Goal: Information Seeking & Learning: Learn about a topic

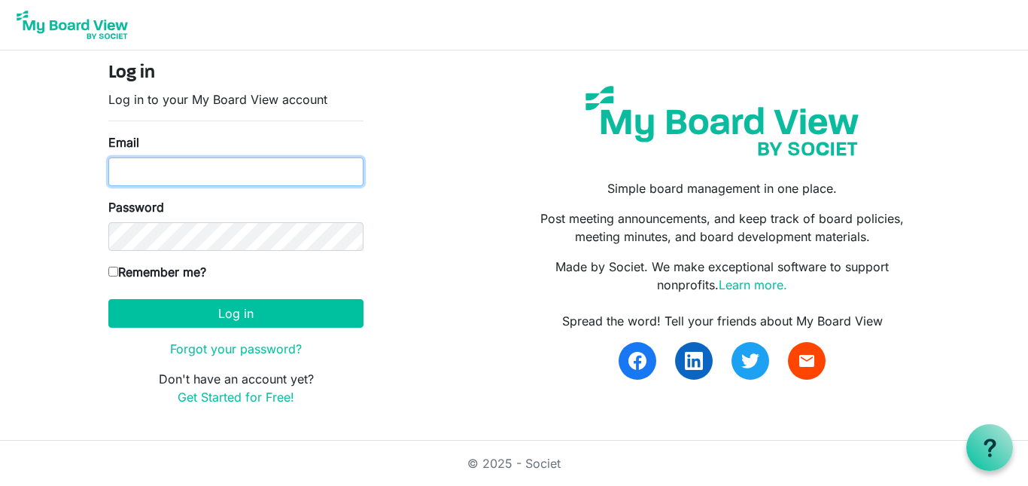
type input "hccemj@gmail.com"
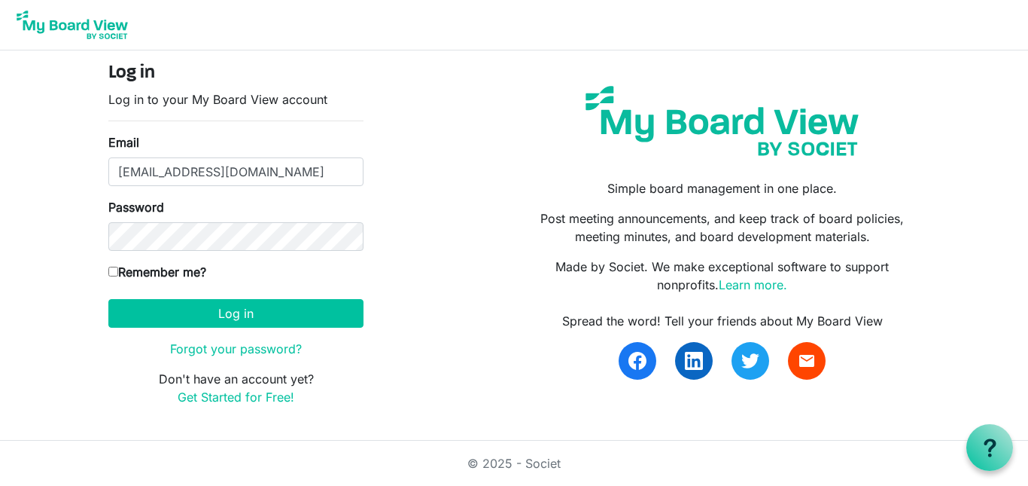
click at [378, 233] on div "Log in Log in to your My Board View account Email hccemj@gmail.com Password Rem…" at bounding box center [514, 239] width 834 height 355
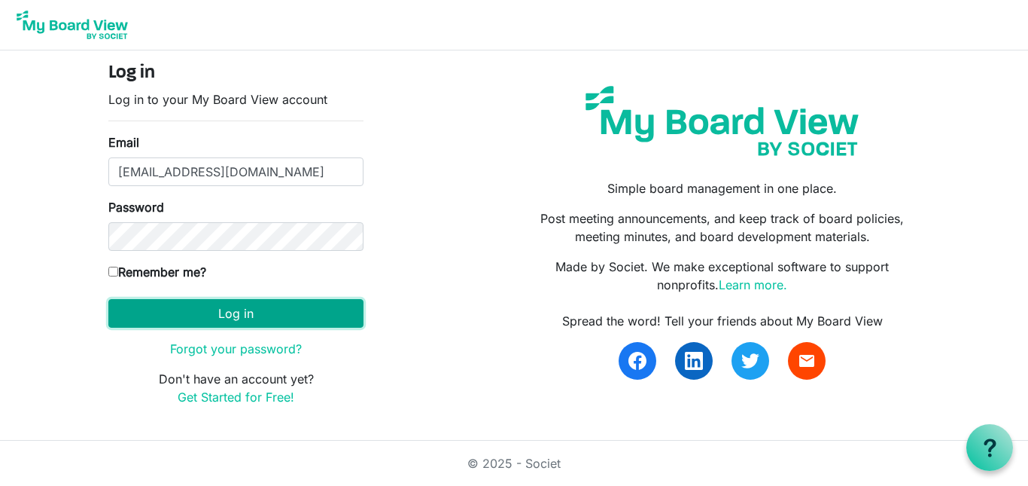
click at [189, 317] on button "Log in" at bounding box center [235, 313] width 255 height 29
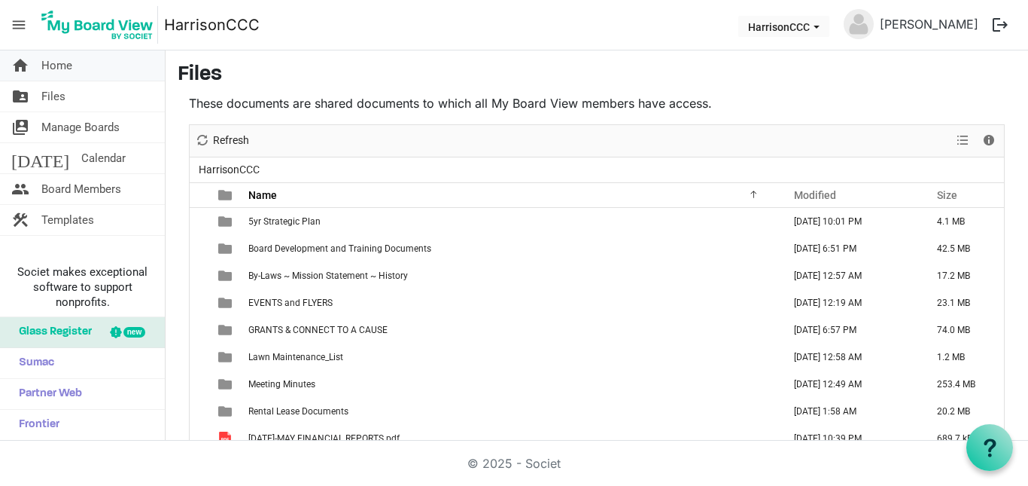
click at [84, 62] on link "home Home" at bounding box center [82, 65] width 165 height 30
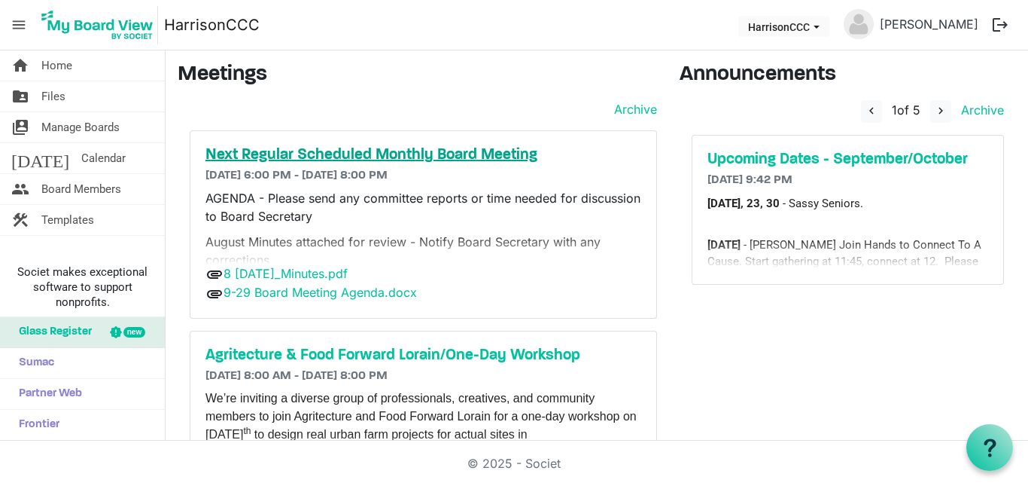
click at [286, 151] on h5 "Next Regular Scheduled Monthly Board Meeting" at bounding box center [424, 155] width 436 height 18
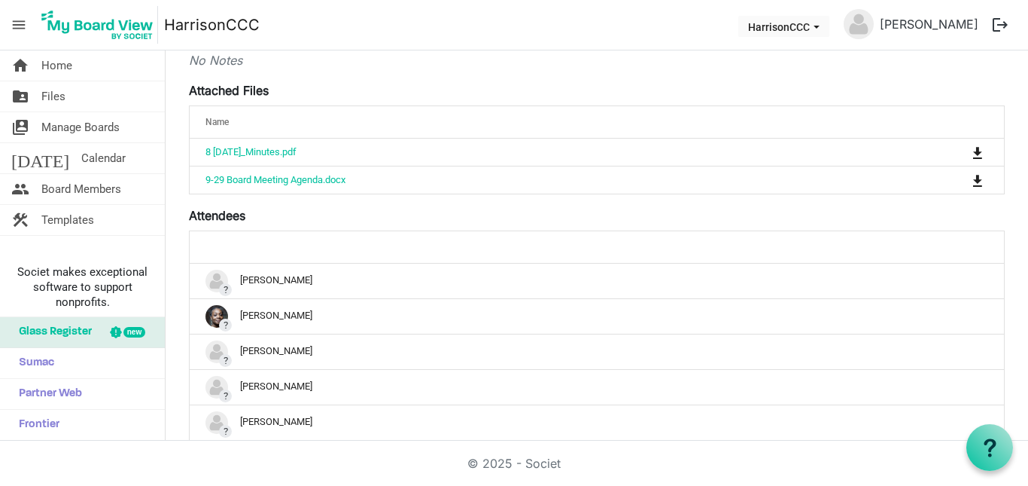
scroll to position [314, 0]
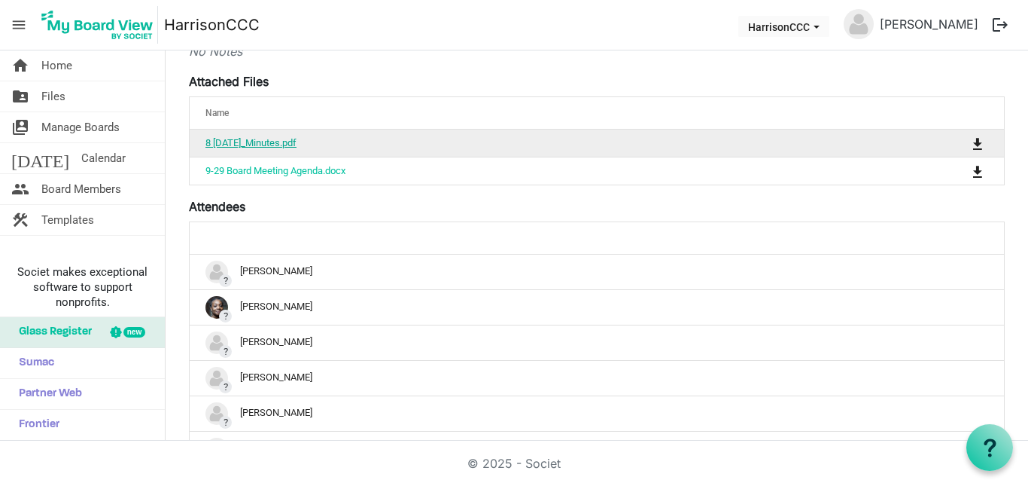
click at [297, 143] on link "8 [DATE]_Minutes.pdf" at bounding box center [251, 142] width 91 height 11
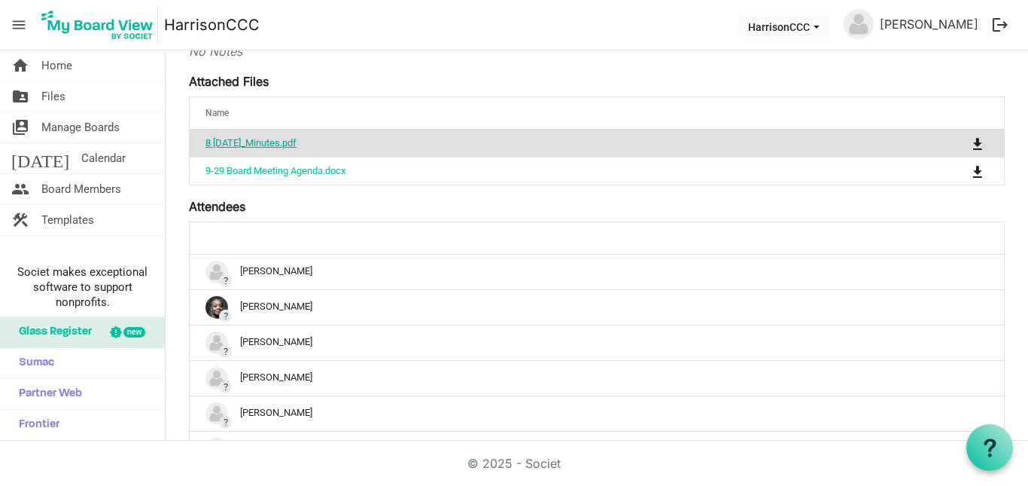
click at [297, 143] on link "8 2025 Aug08_Minutes.pdf" at bounding box center [251, 142] width 91 height 11
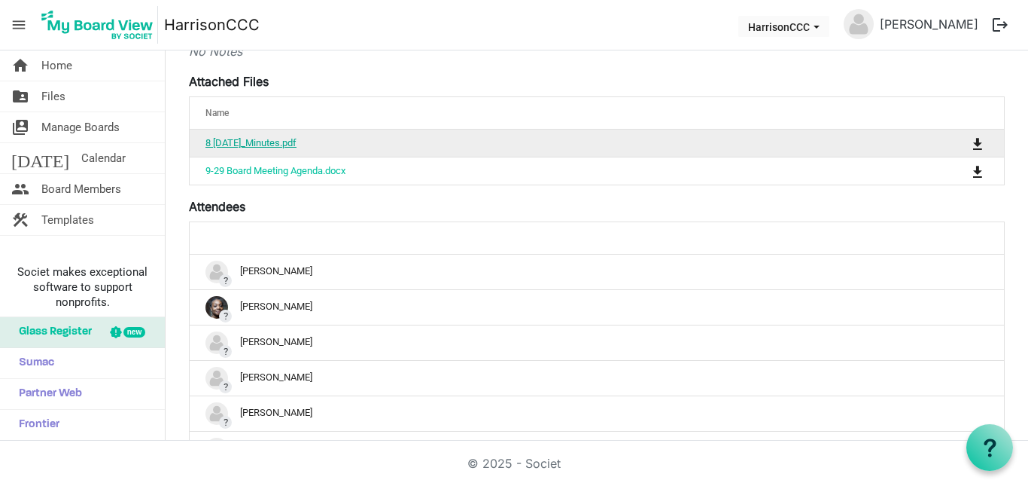
click at [297, 143] on link "8 2025 Aug08_Minutes.pdf" at bounding box center [251, 142] width 91 height 11
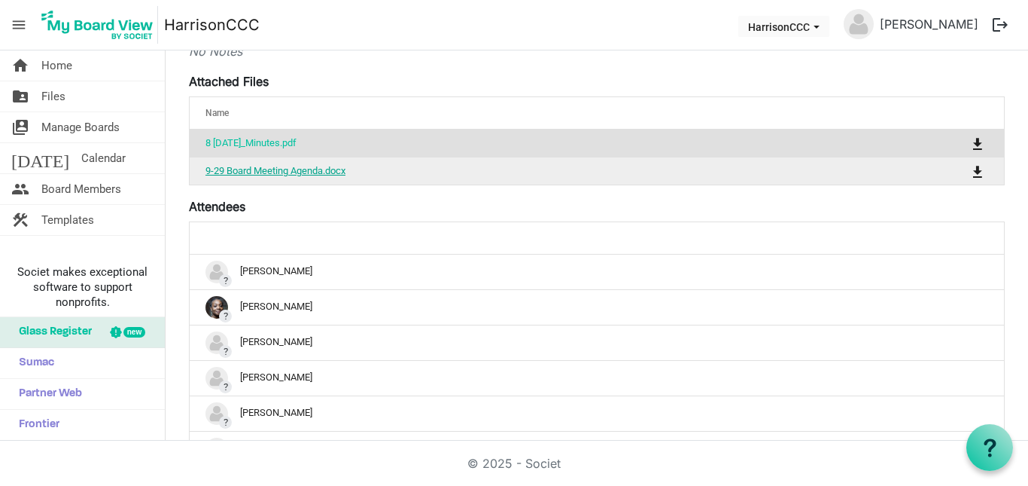
click at [307, 172] on link "9-29 Board Meeting Agenda.docx" at bounding box center [276, 170] width 140 height 11
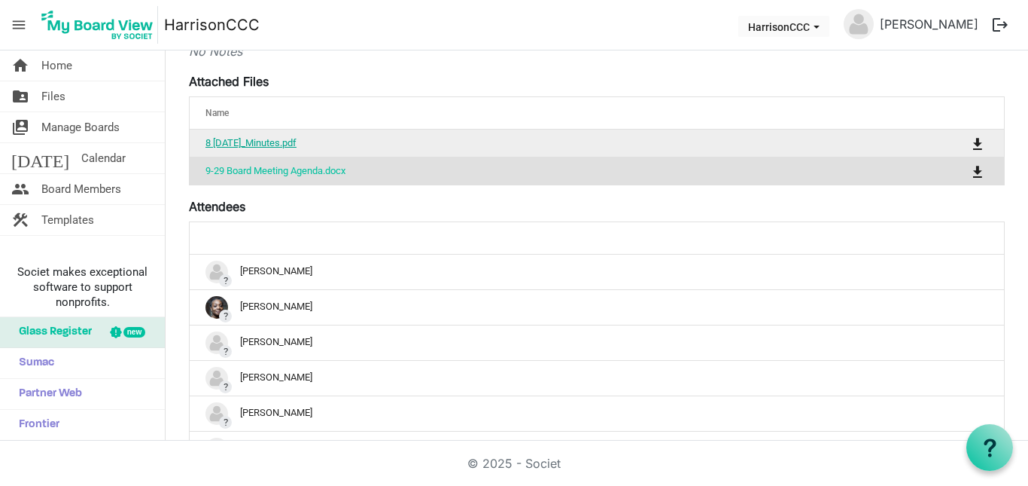
click at [289, 139] on link "8 2025 Aug08_Minutes.pdf" at bounding box center [251, 142] width 91 height 11
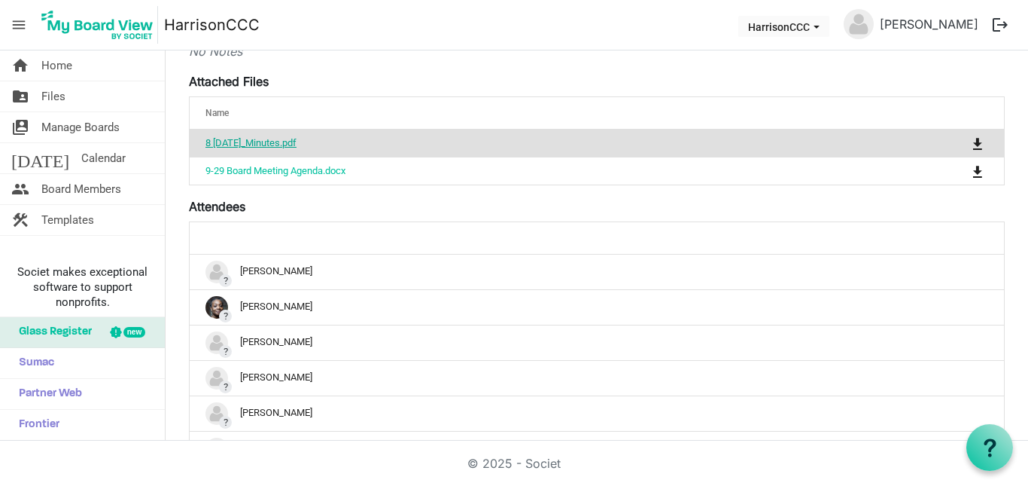
click at [289, 139] on link "8 2025 Aug08_Minutes.pdf" at bounding box center [251, 142] width 91 height 11
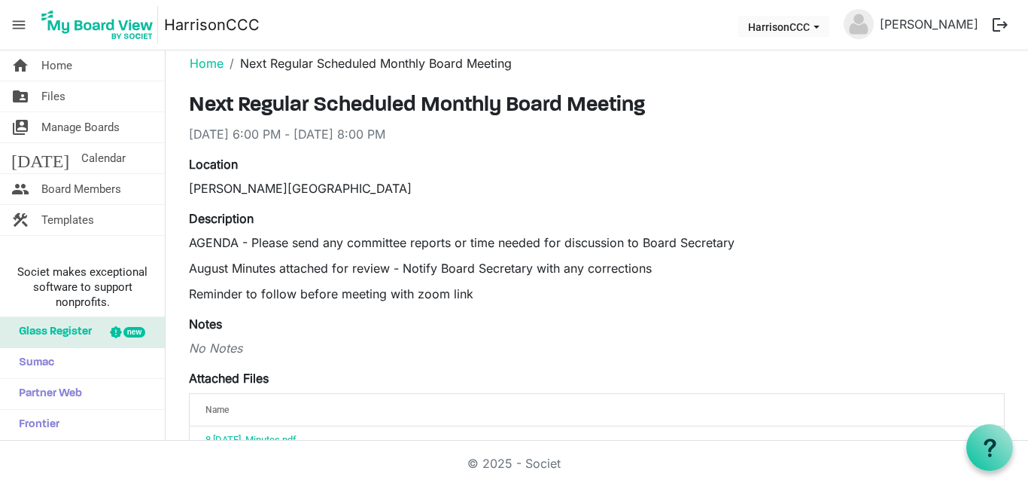
scroll to position [0, 0]
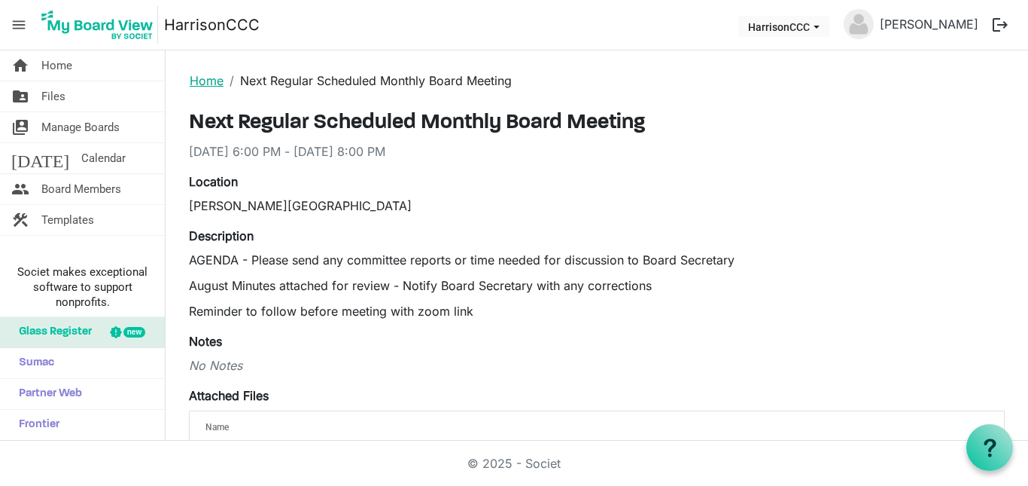
click at [206, 81] on link "Home" at bounding box center [207, 80] width 34 height 15
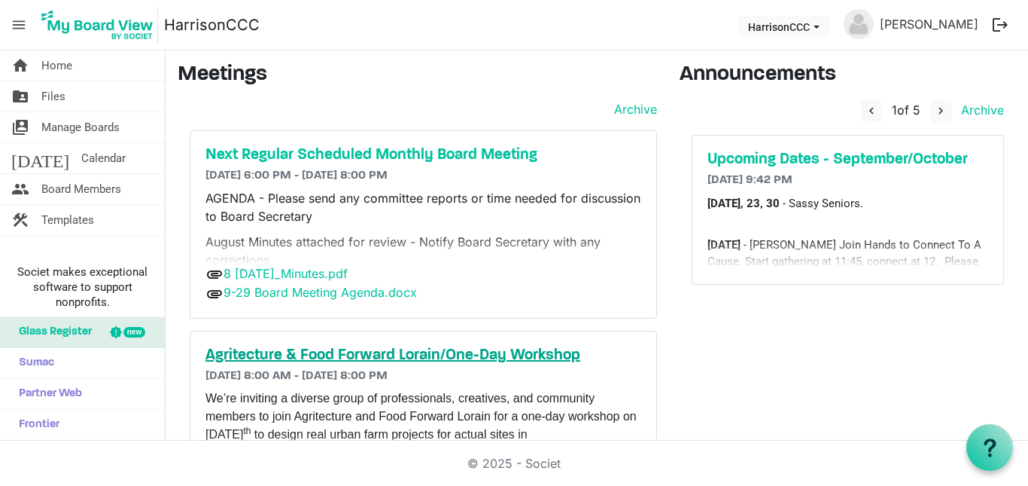
click at [260, 353] on h5 "Agritecture & Food Forward Lorain/One-Day Workshop" at bounding box center [424, 355] width 436 height 18
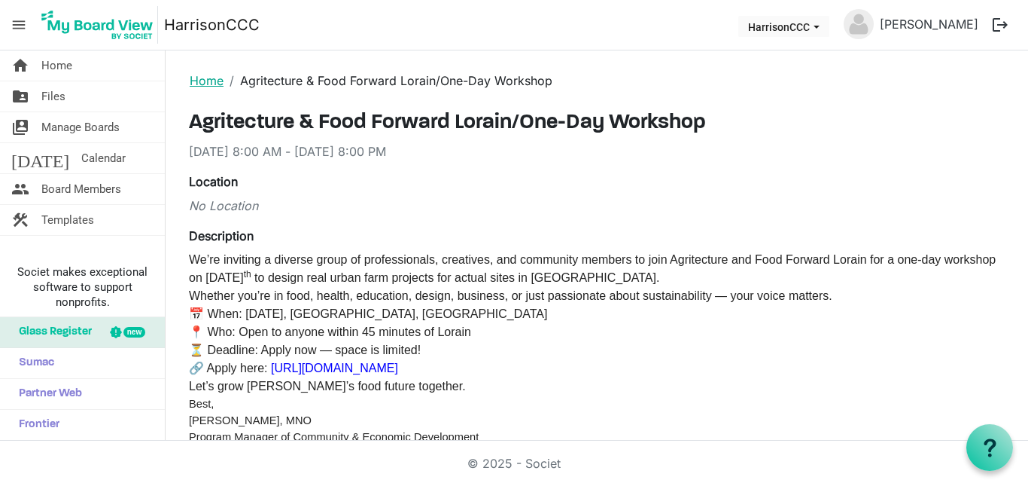
click at [204, 78] on link "Home" at bounding box center [207, 80] width 34 height 15
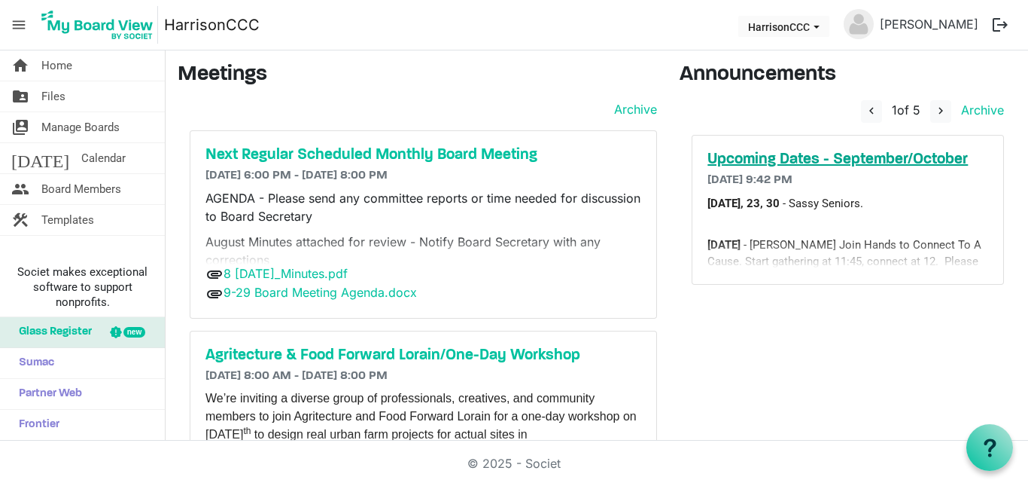
click at [749, 159] on h5 "Upcoming Dates - September/October" at bounding box center [848, 160] width 281 height 18
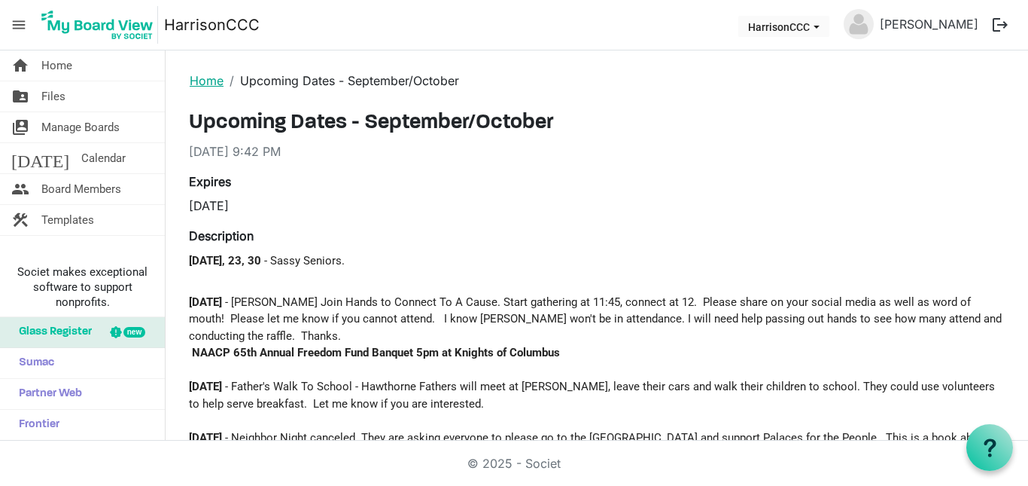
click at [218, 81] on link "Home" at bounding box center [207, 80] width 34 height 15
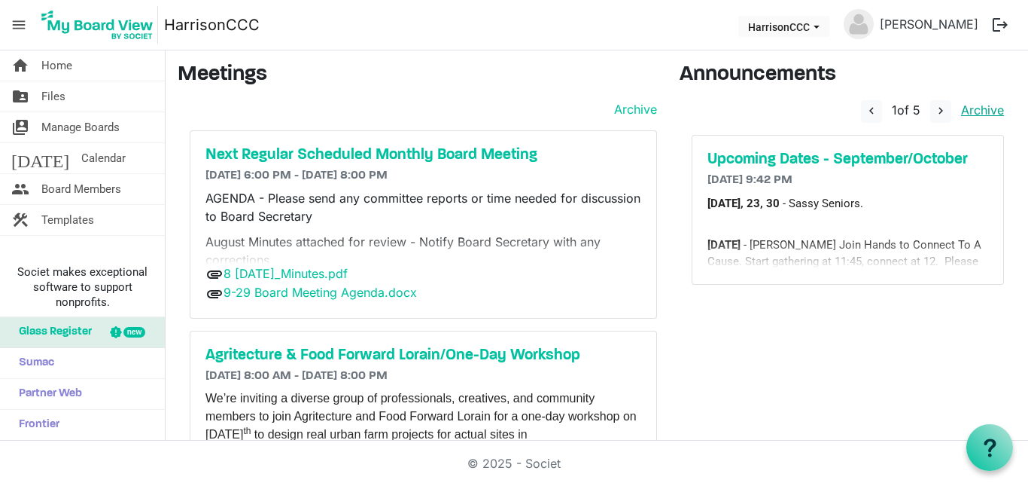
click at [973, 108] on link "Archive" at bounding box center [979, 109] width 49 height 15
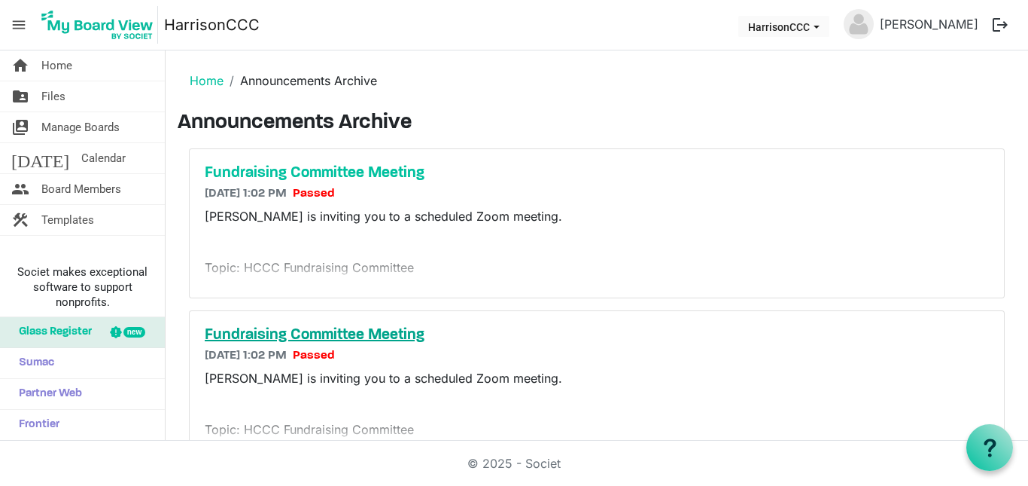
click at [327, 333] on h5 "Fundraising Committee Meeting" at bounding box center [597, 335] width 784 height 18
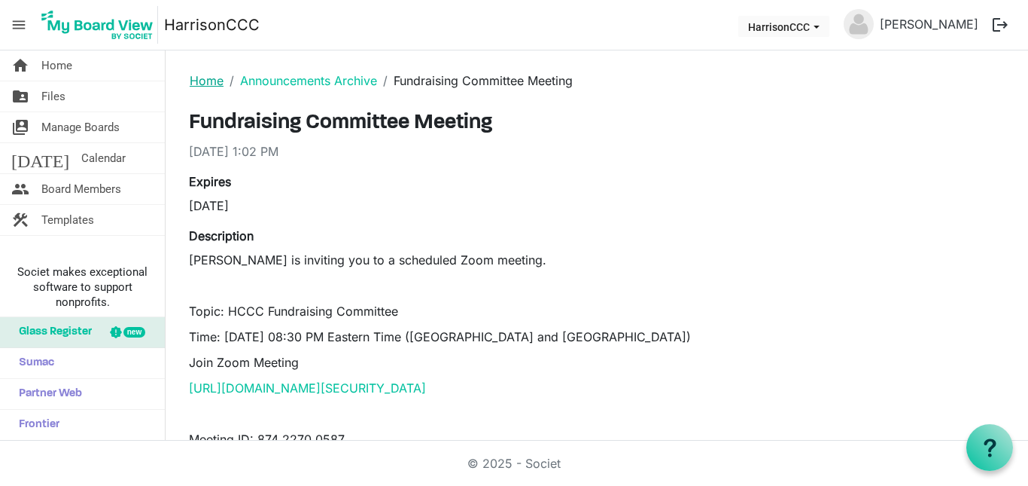
click at [209, 79] on link "Home" at bounding box center [207, 80] width 34 height 15
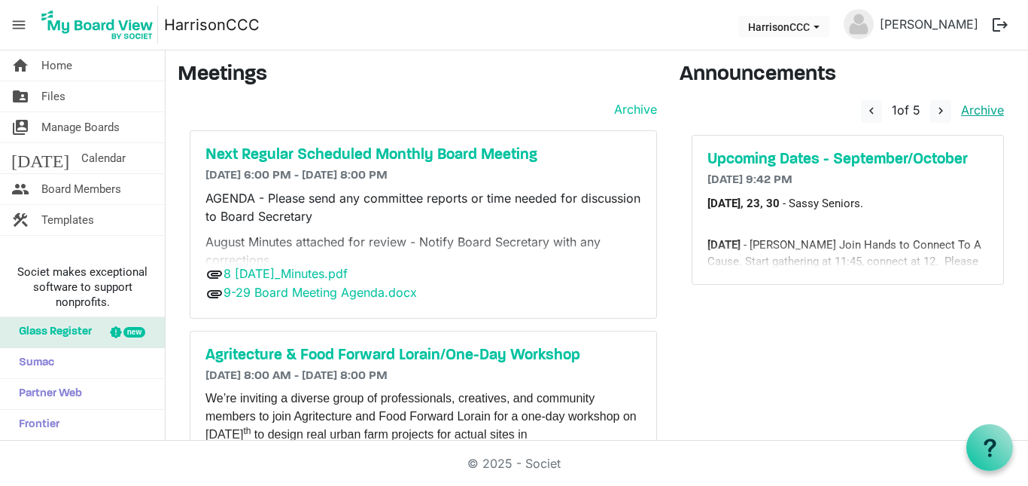
click at [985, 107] on link "Archive" at bounding box center [979, 109] width 49 height 15
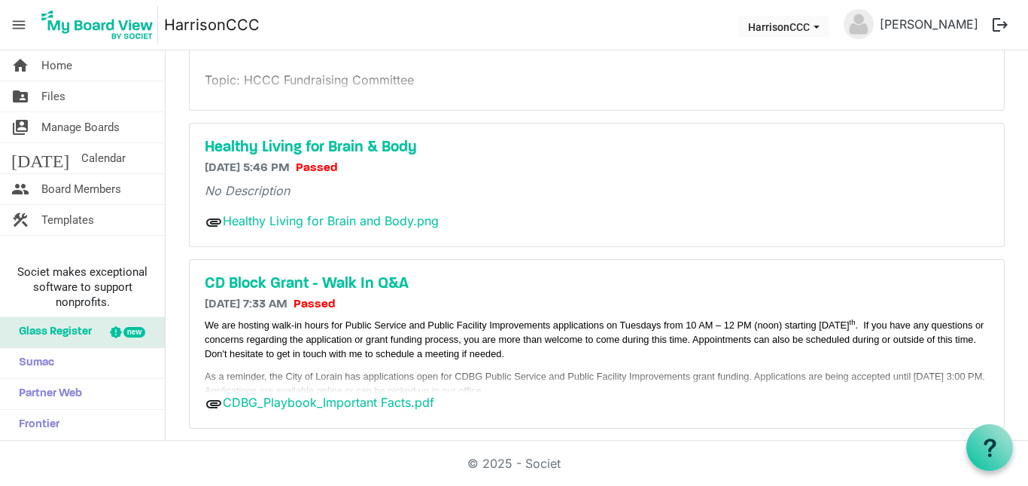
scroll to position [346, 0]
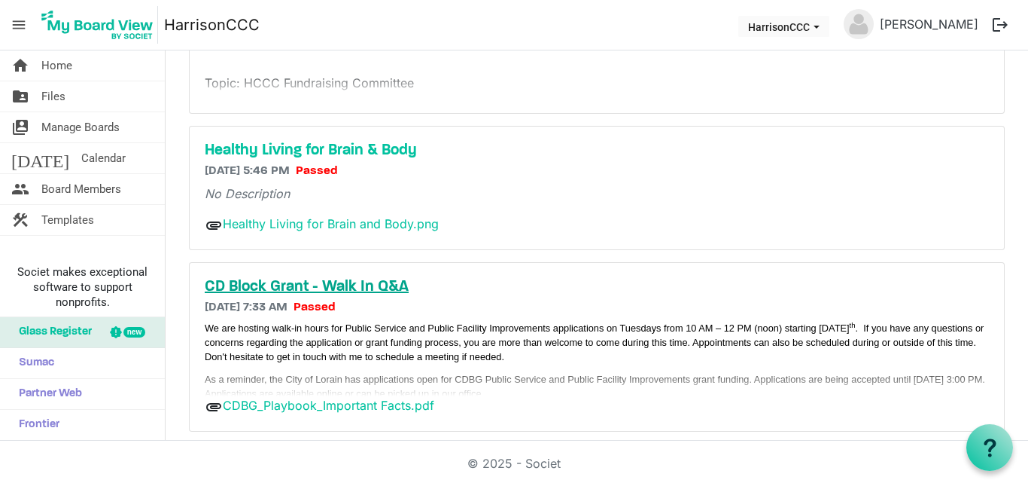
click at [387, 289] on h5 "CD Block Grant - Walk In Q&A" at bounding box center [597, 287] width 784 height 18
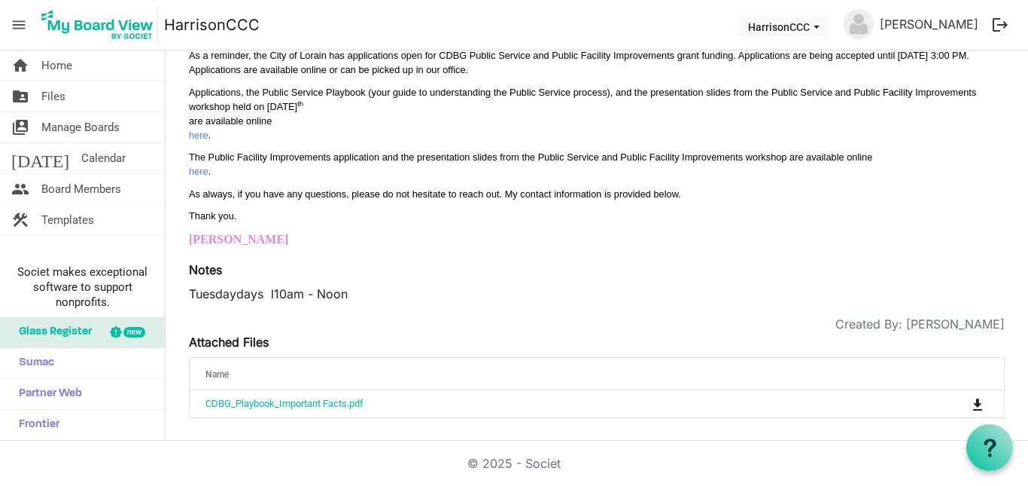
scroll to position [254, 0]
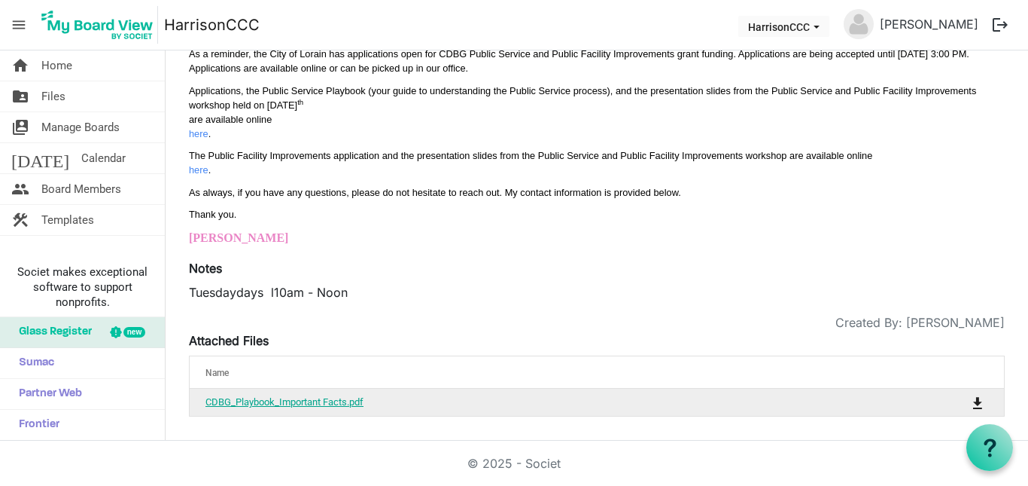
click at [266, 401] on link "CDBG_Playbook_Important Facts.pdf" at bounding box center [285, 401] width 158 height 11
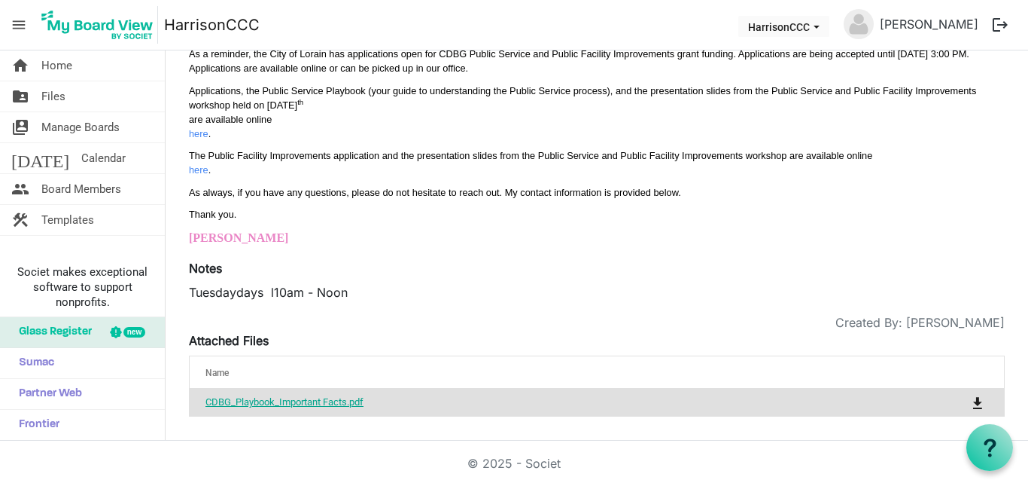
click at [273, 401] on link "CDBG_Playbook_Important Facts.pdf" at bounding box center [285, 401] width 158 height 11
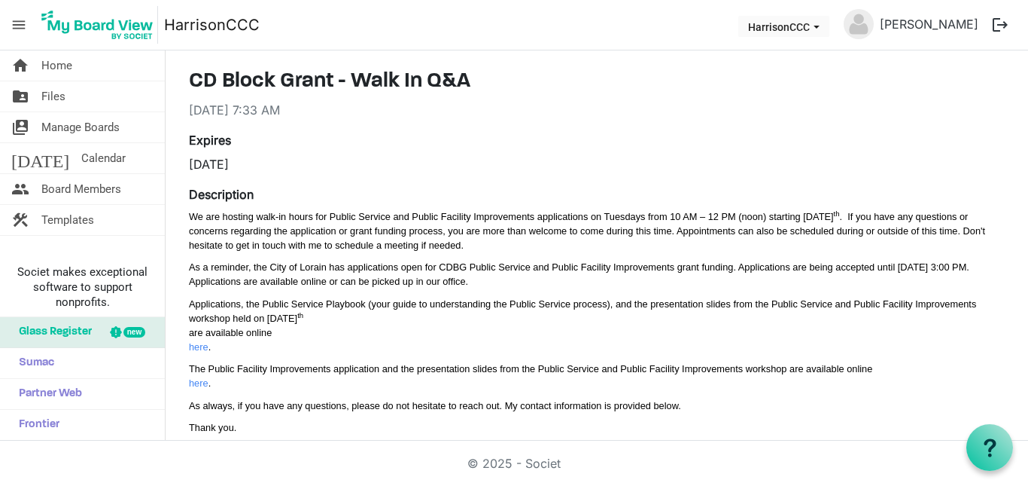
scroll to position [0, 0]
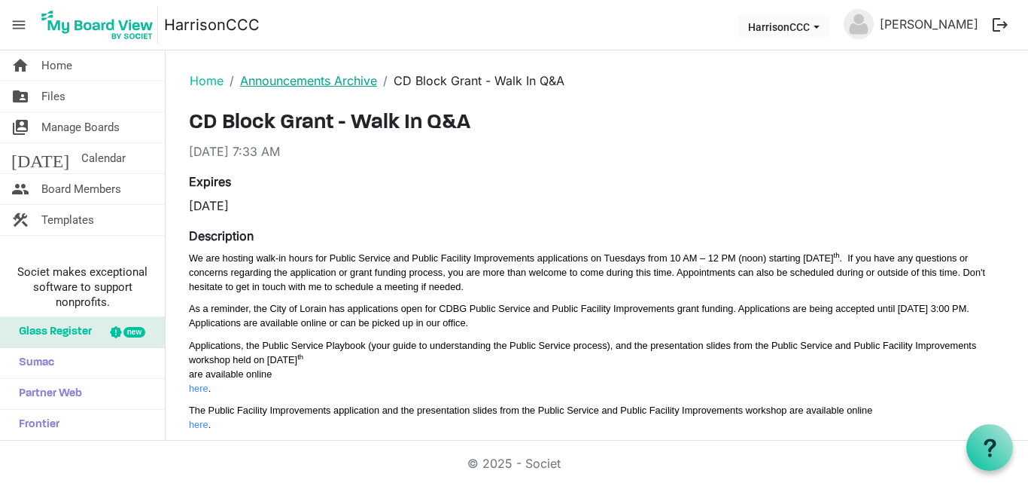
click at [257, 87] on link "Announcements Archive" at bounding box center [308, 80] width 137 height 15
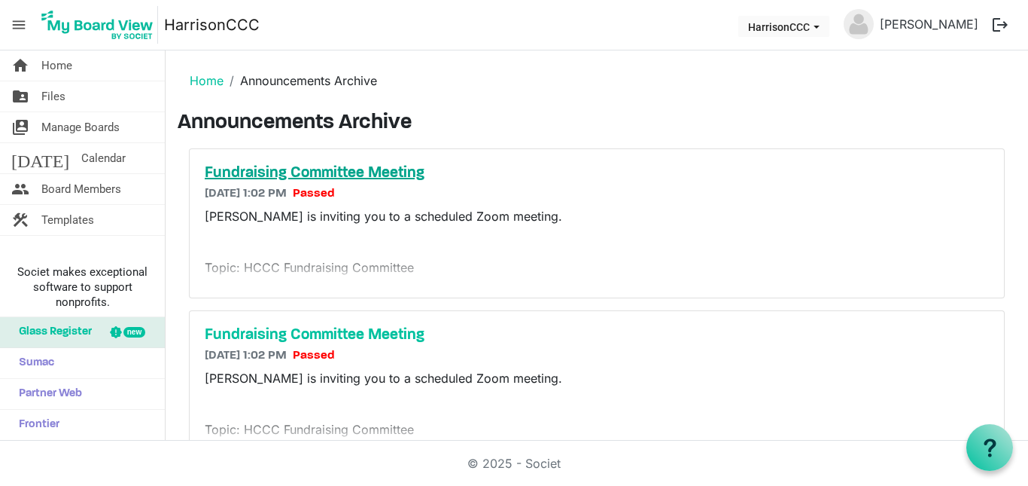
click at [299, 166] on h5 "Fundraising Committee Meeting" at bounding box center [597, 173] width 784 height 18
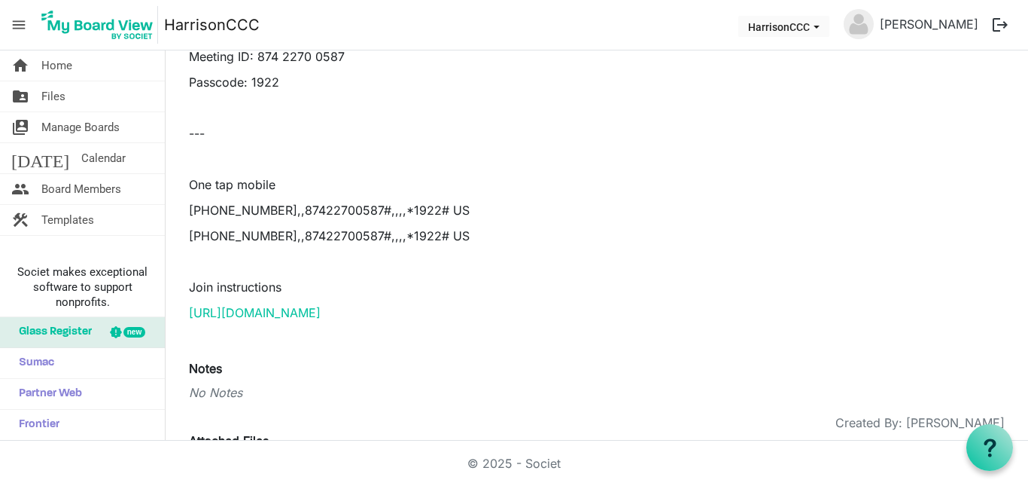
scroll to position [390, 0]
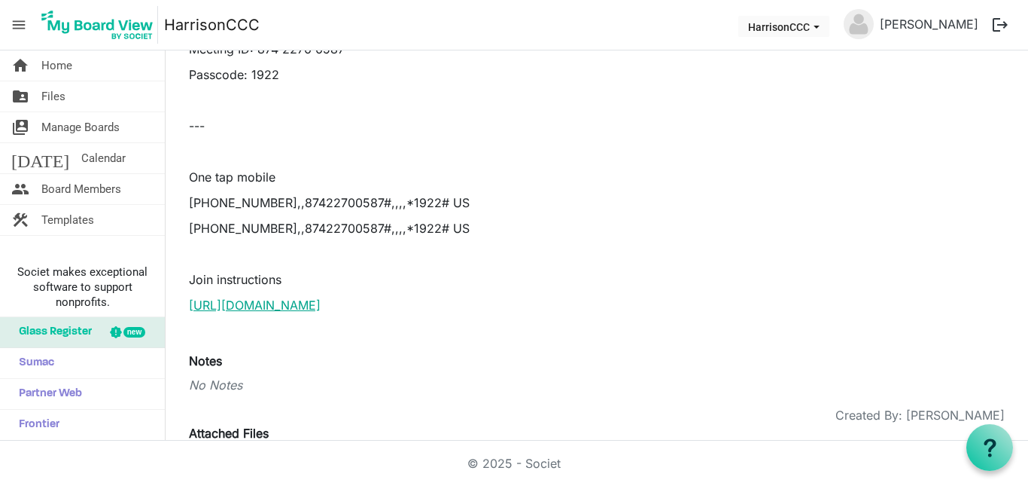
click at [321, 305] on link "[URL][DOMAIN_NAME]" at bounding box center [255, 304] width 132 height 15
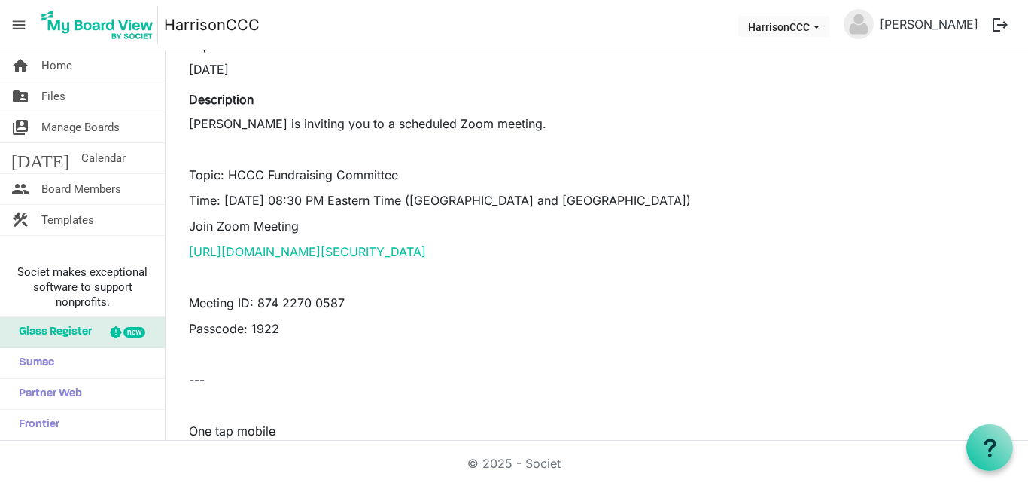
scroll to position [0, 0]
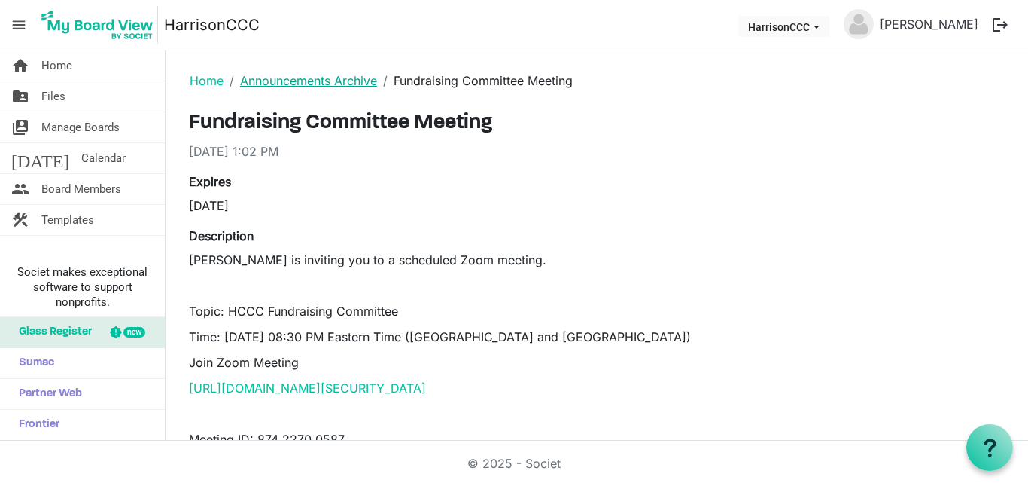
click at [334, 81] on link "Announcements Archive" at bounding box center [308, 80] width 137 height 15
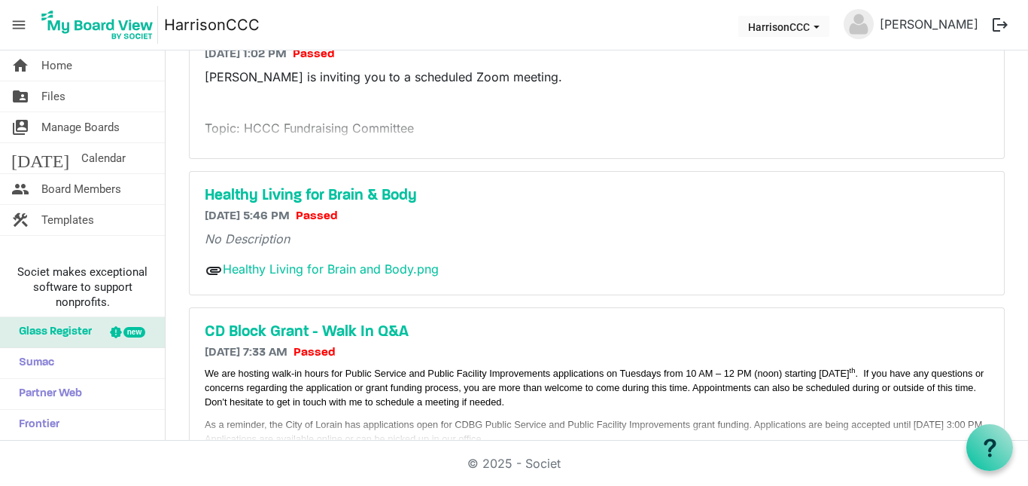
scroll to position [295, 0]
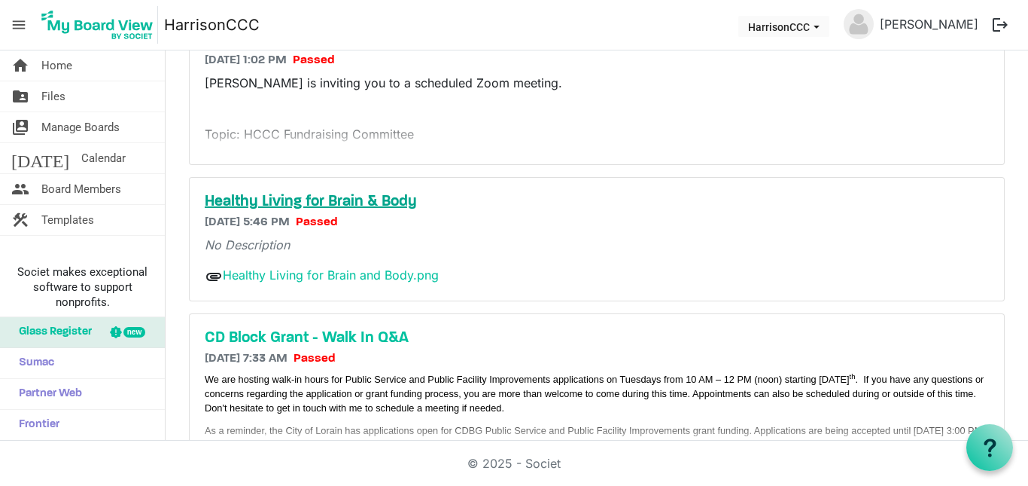
click at [337, 204] on h5 "Healthy Living for Brain & Body" at bounding box center [597, 202] width 784 height 18
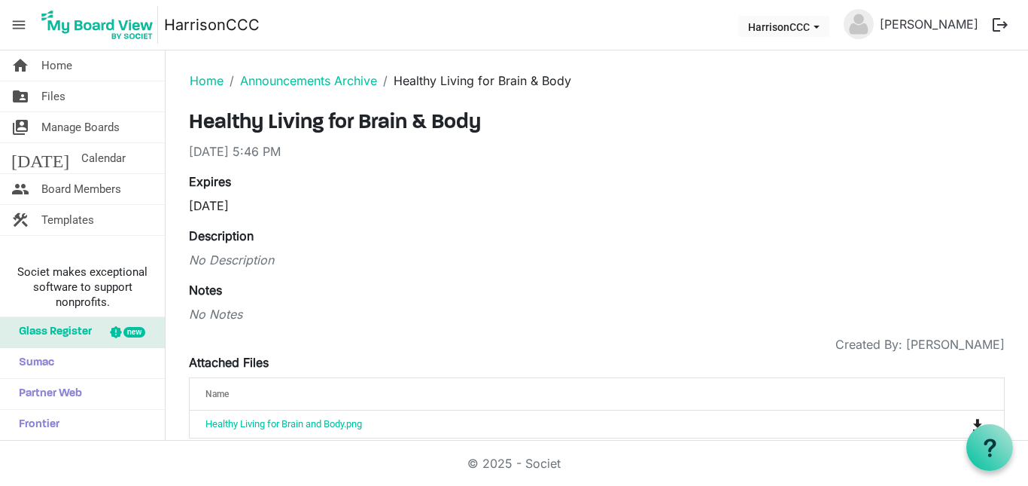
scroll to position [22, 0]
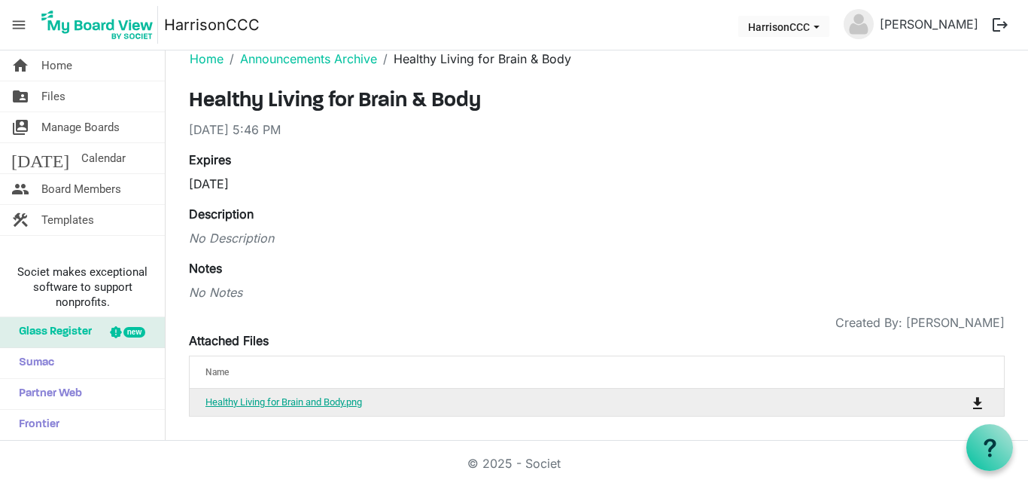
click at [318, 405] on link "Healthy Living for Brain and Body.png" at bounding box center [284, 401] width 157 height 11
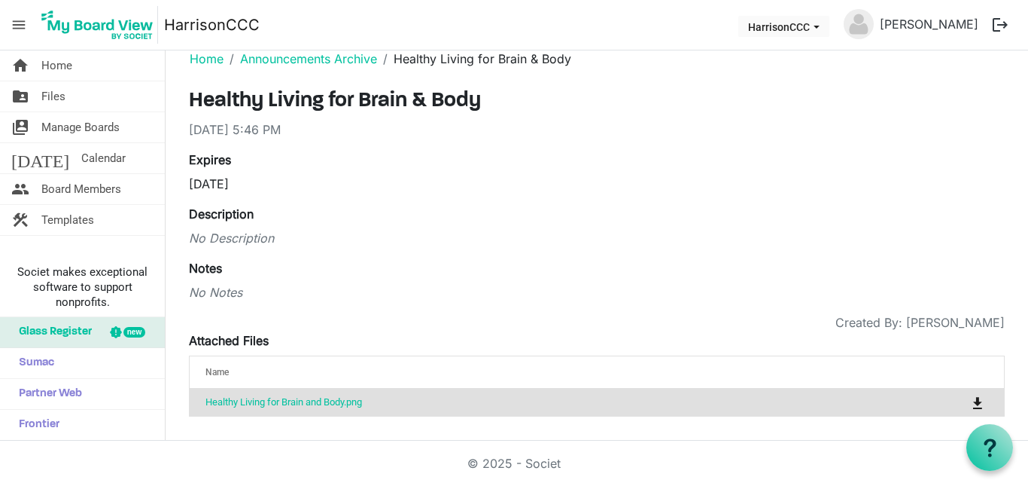
click at [471, 201] on div "Expires [DATE]" at bounding box center [597, 178] width 839 height 54
click at [325, 64] on link "Announcements Archive" at bounding box center [308, 58] width 137 height 15
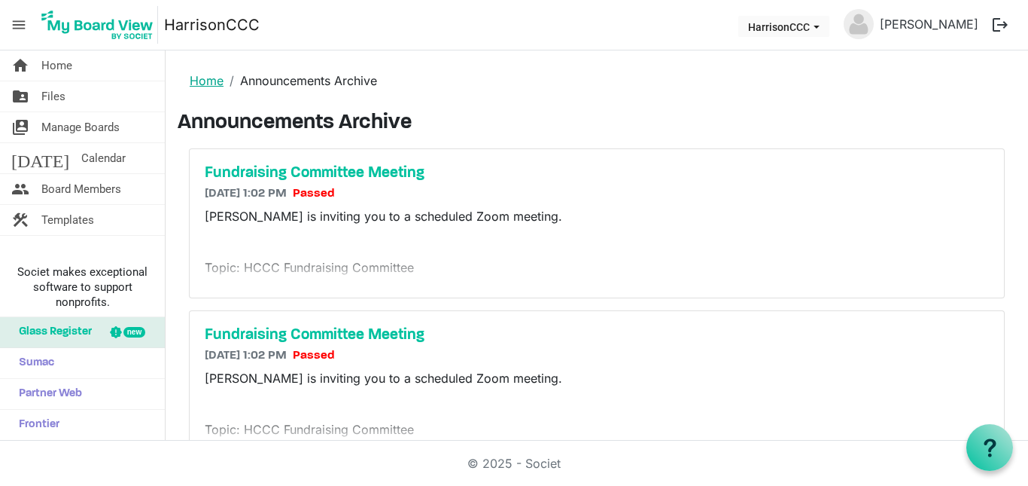
click at [206, 84] on link "Home" at bounding box center [207, 80] width 34 height 15
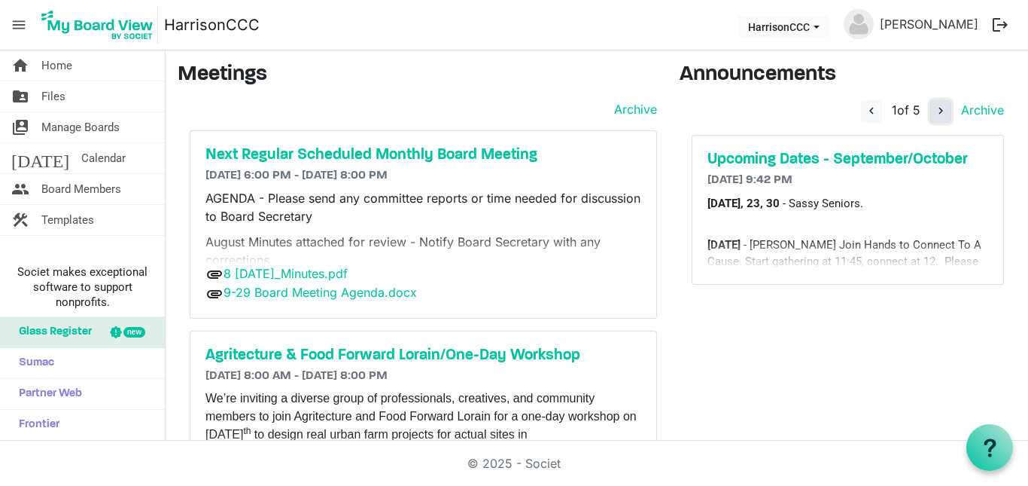
click at [934, 112] on span "navigate_next" at bounding box center [941, 111] width 14 height 14
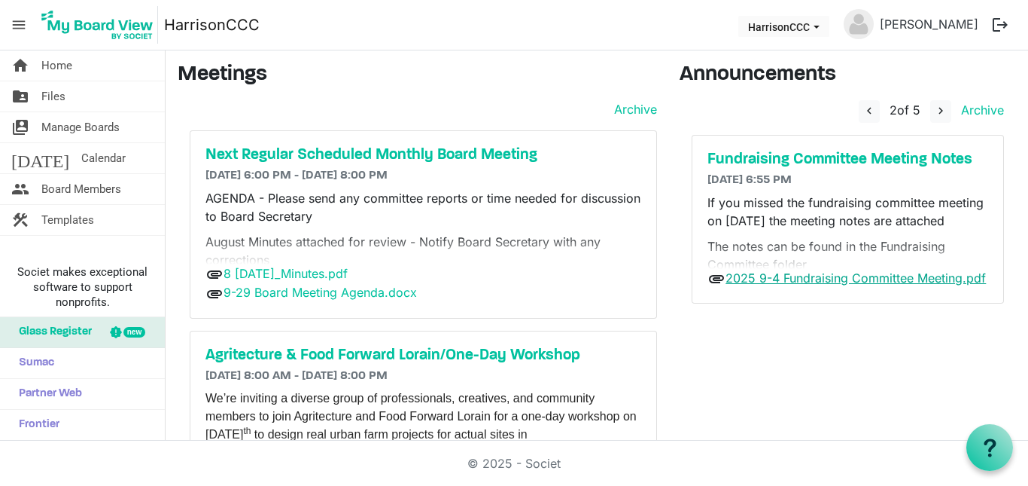
click at [846, 280] on link "2025 9-4 Fundraising Committee Meeting.pdf" at bounding box center [856, 277] width 260 height 15
click at [934, 115] on span "navigate_next" at bounding box center [941, 111] width 14 height 14
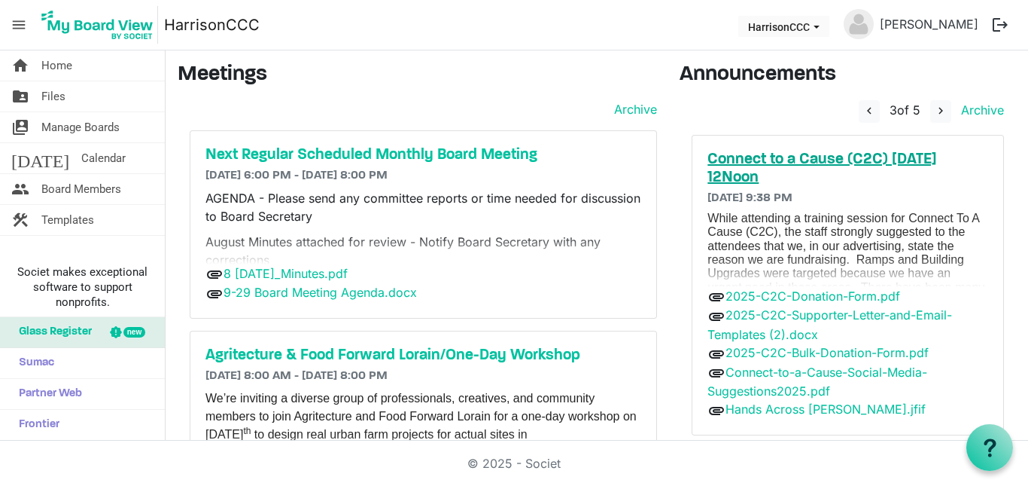
click at [822, 154] on h5 "Connect to a Cause (C2C) 9/13/25 @ 12Noon" at bounding box center [848, 169] width 281 height 36
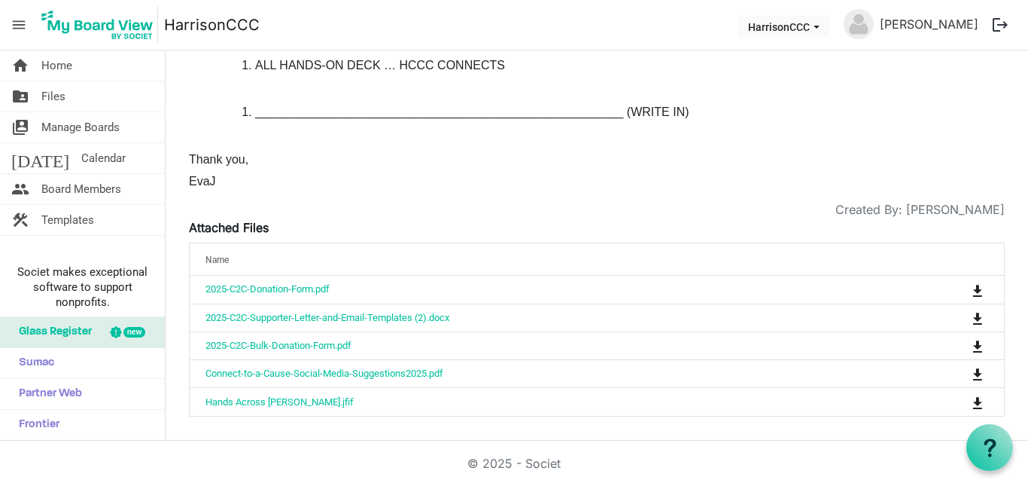
scroll to position [1610, 0]
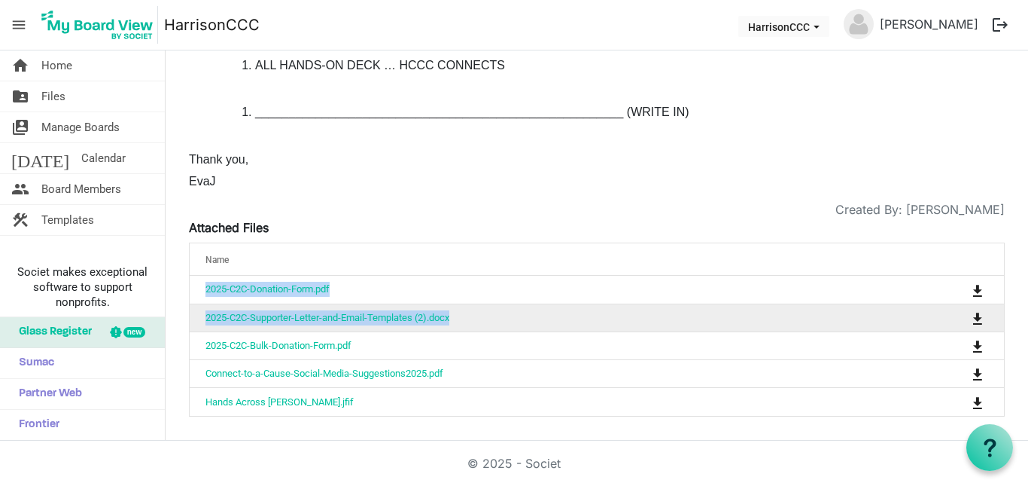
drag, startPoint x: 842, startPoint y: 240, endPoint x: 617, endPoint y: 306, distance: 233.9
click at [617, 306] on div "Attached Files Name attachedFilesGrid_header_table 2025-C2C-Donation-Form.pdf 2…" at bounding box center [597, 316] width 816 height 197
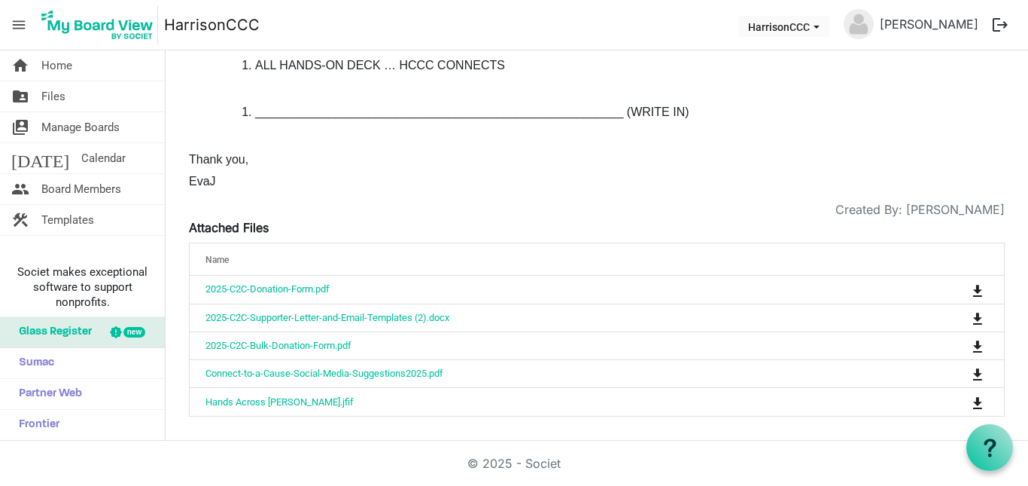
click at [664, 184] on p "EvaJ" at bounding box center [597, 182] width 816 height 14
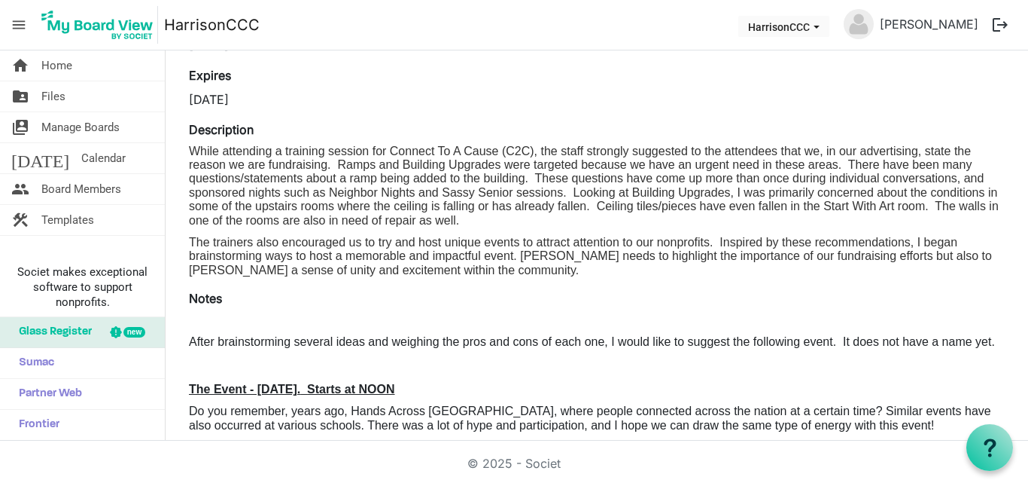
scroll to position [0, 0]
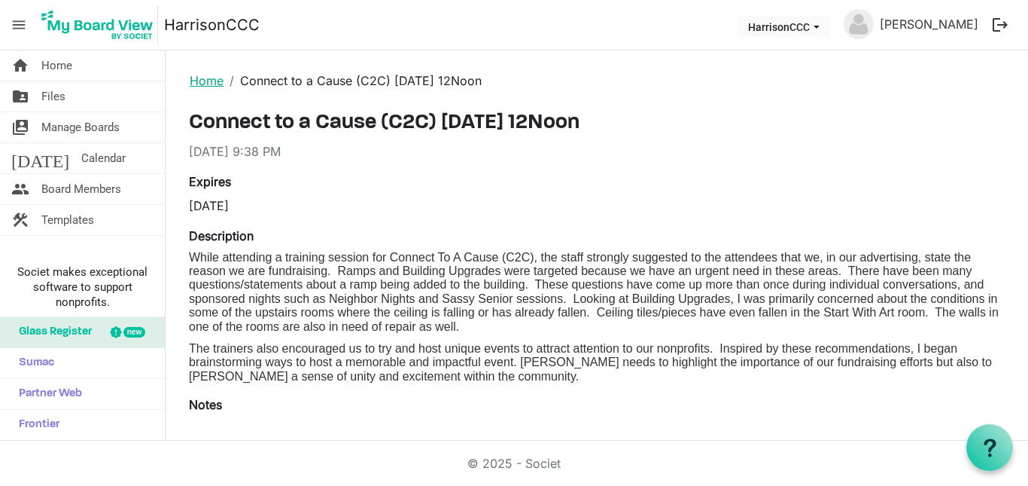
click at [199, 81] on link "Home" at bounding box center [207, 80] width 34 height 15
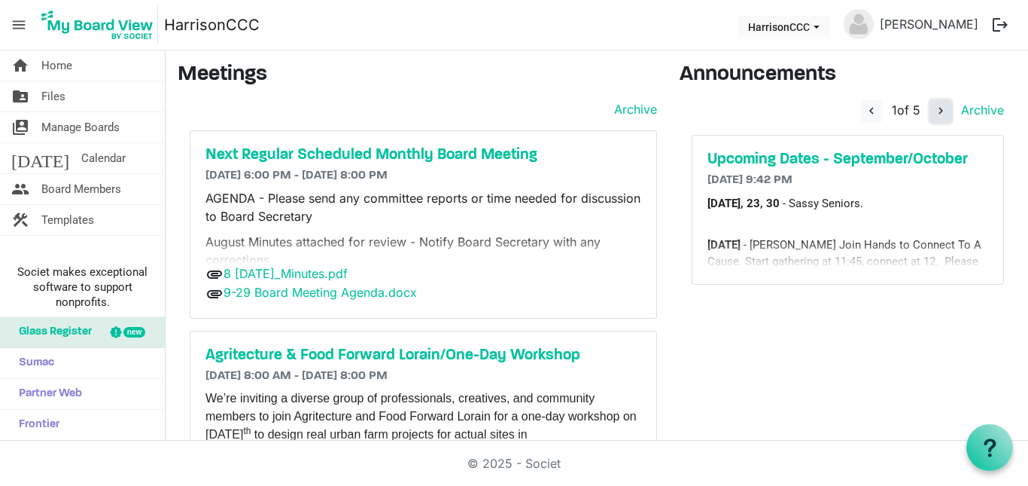
click at [934, 112] on span "navigate_next" at bounding box center [941, 111] width 14 height 14
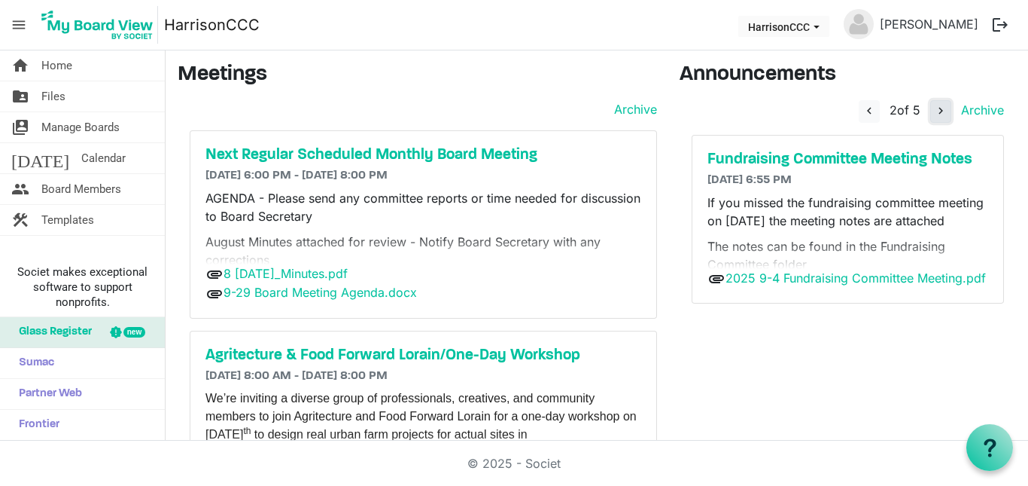
click at [934, 109] on span "navigate_next" at bounding box center [941, 111] width 14 height 14
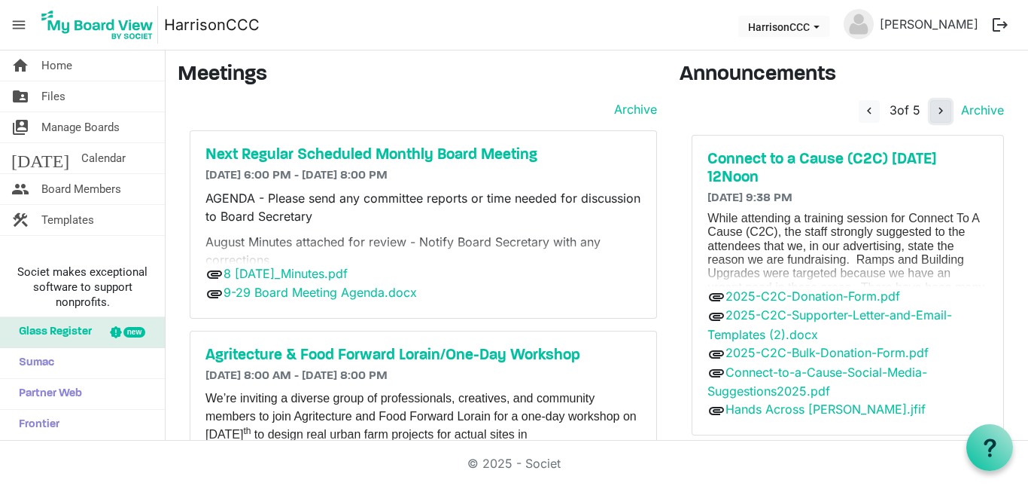
click at [934, 105] on span "navigate_next" at bounding box center [941, 111] width 14 height 14
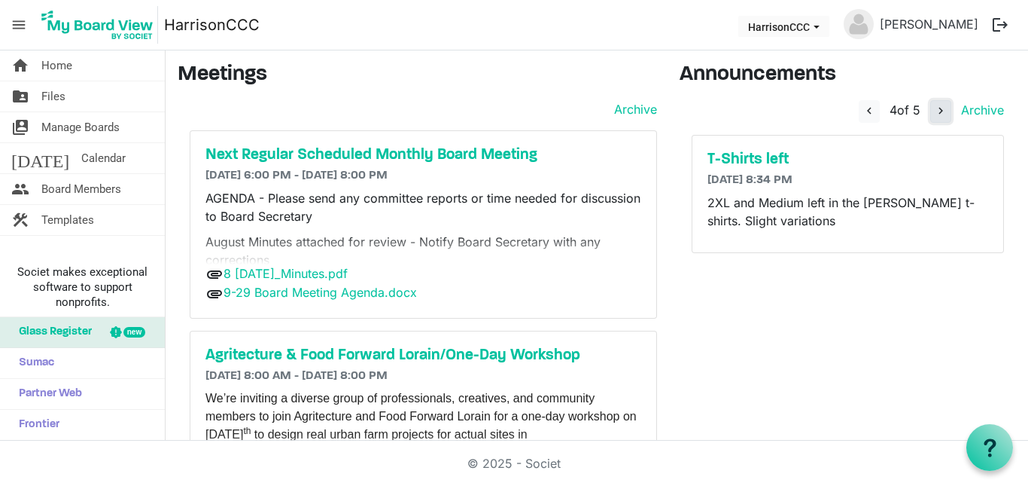
click at [936, 107] on span "navigate_next" at bounding box center [941, 111] width 14 height 14
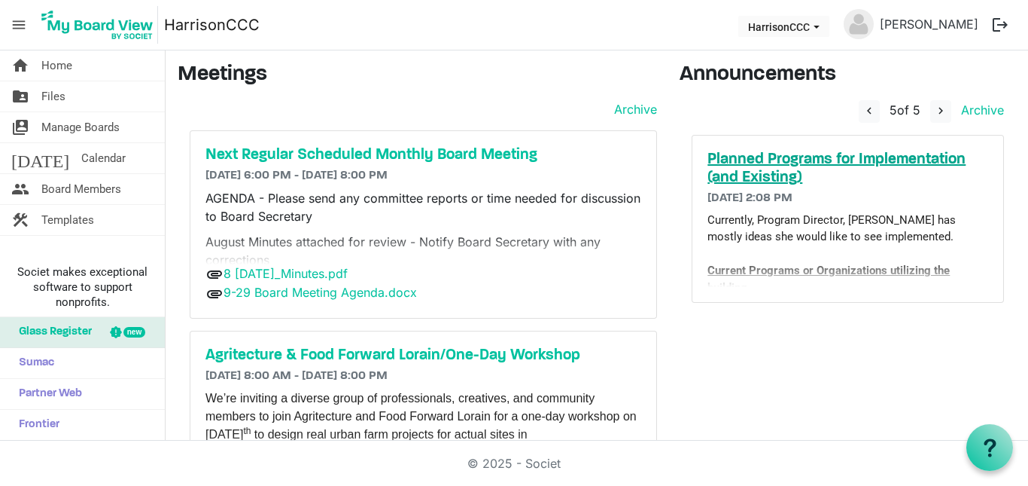
click at [866, 154] on h5 "Planned Programs for Implementation (and Existing)" at bounding box center [848, 169] width 281 height 36
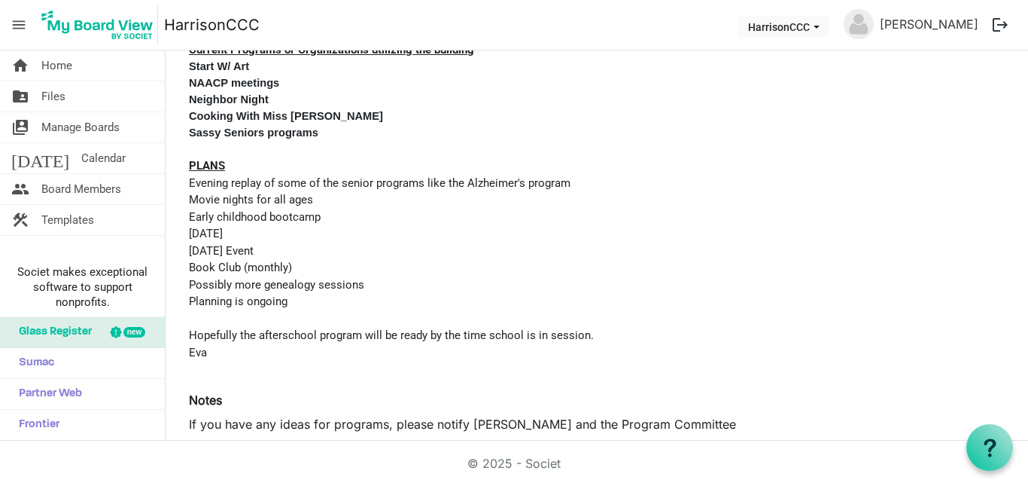
scroll to position [241, 0]
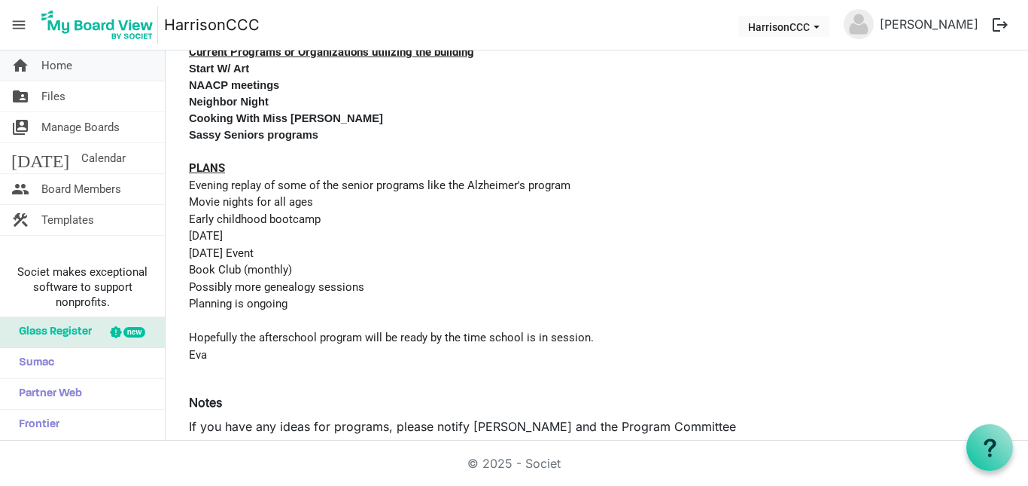
click at [56, 60] on span "Home" at bounding box center [56, 65] width 31 height 30
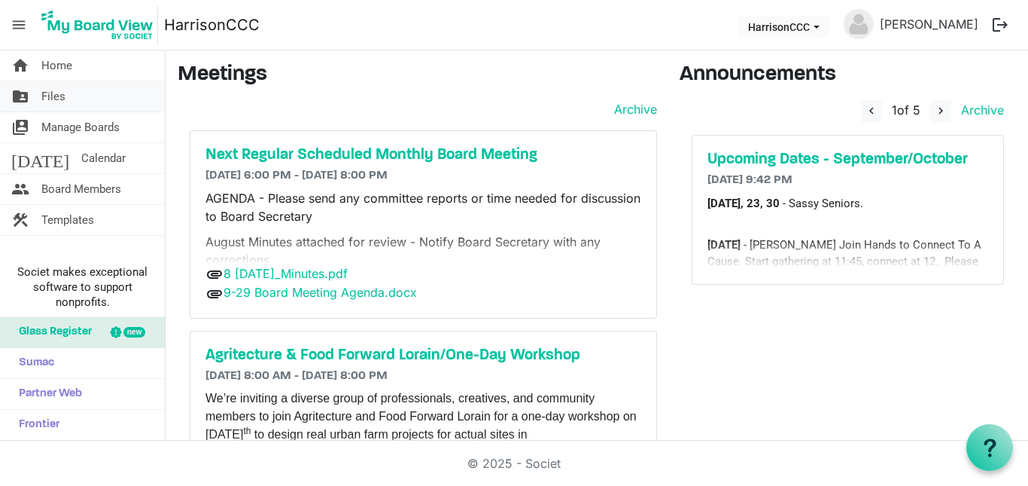
click at [56, 98] on span "Files" at bounding box center [53, 96] width 24 height 30
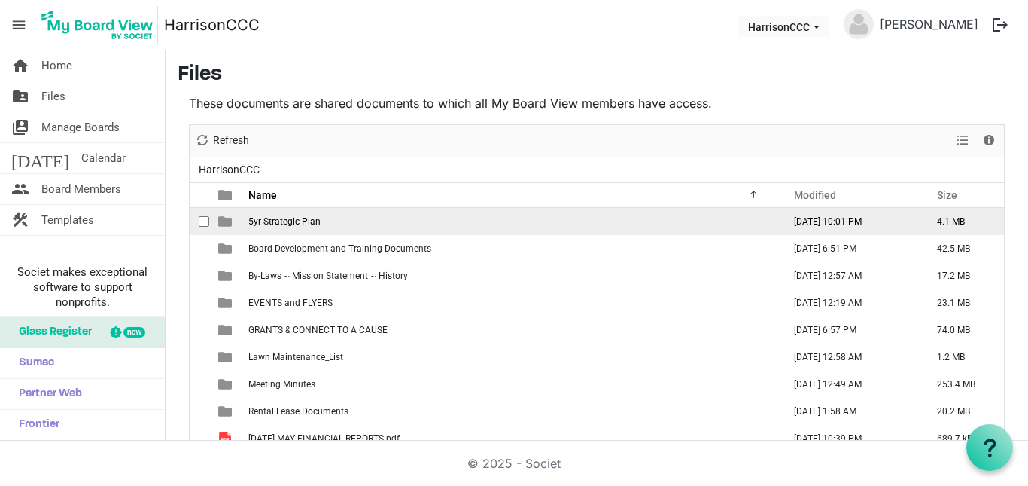
click at [306, 210] on td "5yr Strategic Plan" at bounding box center [511, 221] width 535 height 27
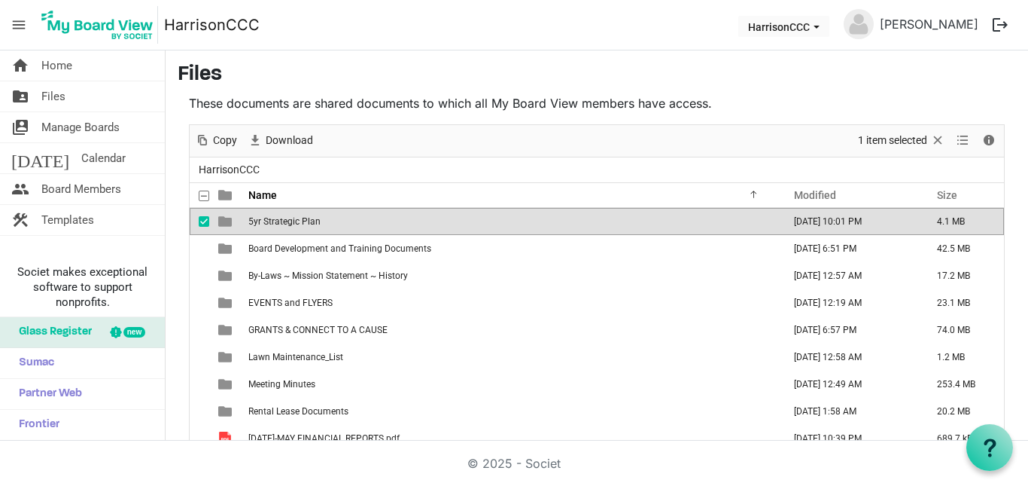
click at [255, 223] on span "5yr Strategic Plan" at bounding box center [284, 221] width 72 height 11
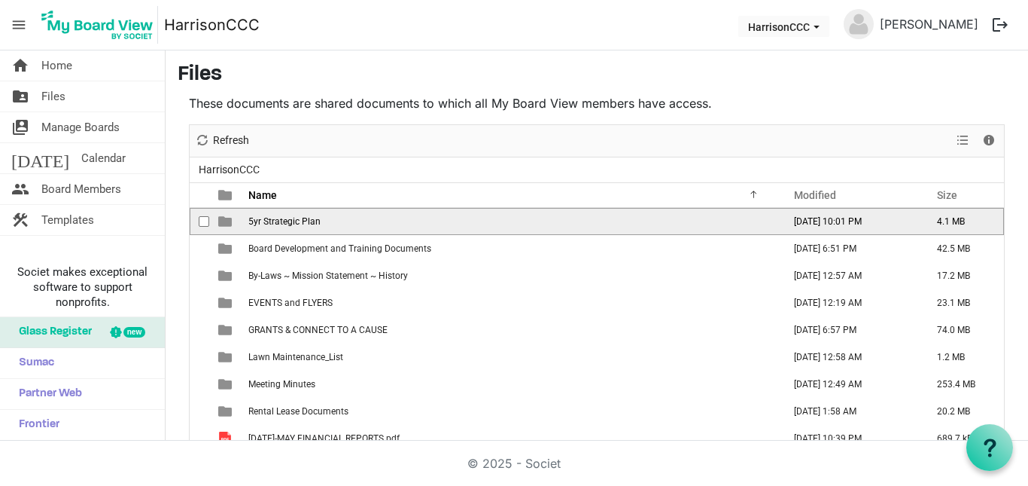
click at [255, 223] on span "5yr Strategic Plan" at bounding box center [284, 221] width 72 height 11
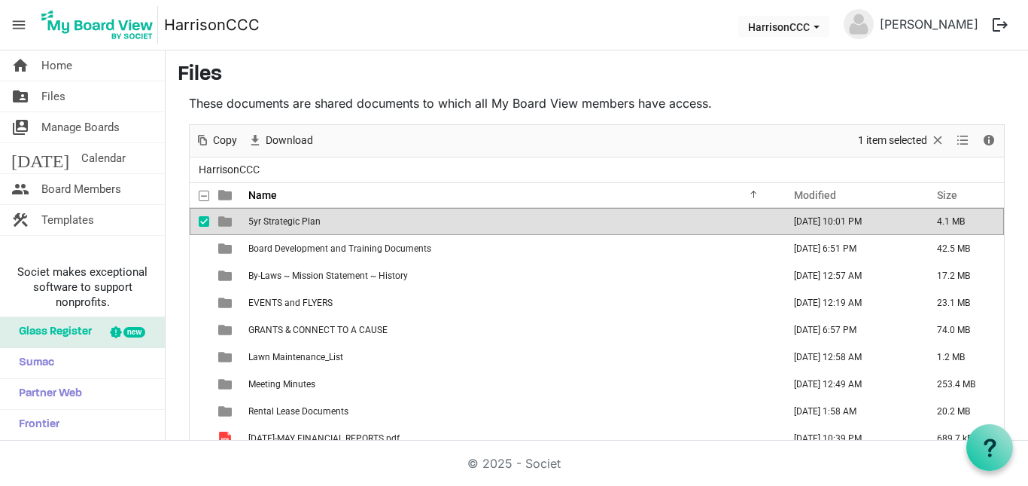
click at [255, 223] on span "5yr Strategic Plan" at bounding box center [284, 221] width 72 height 11
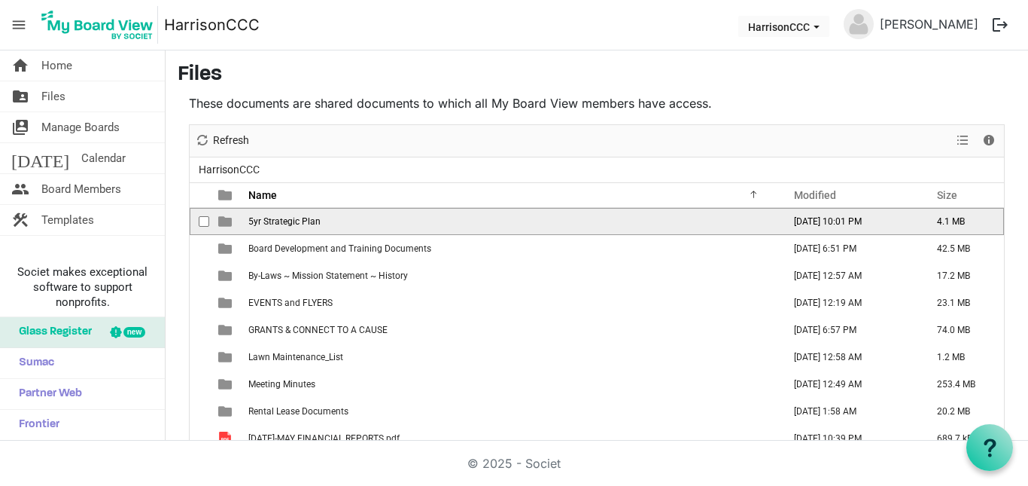
click at [255, 223] on span "5yr Strategic Plan" at bounding box center [284, 221] width 72 height 11
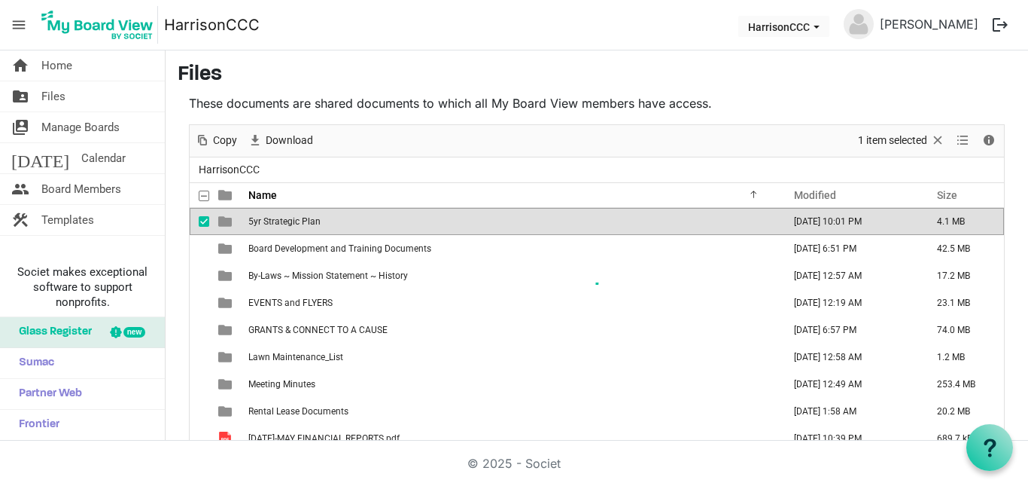
scroll to position [22, 0]
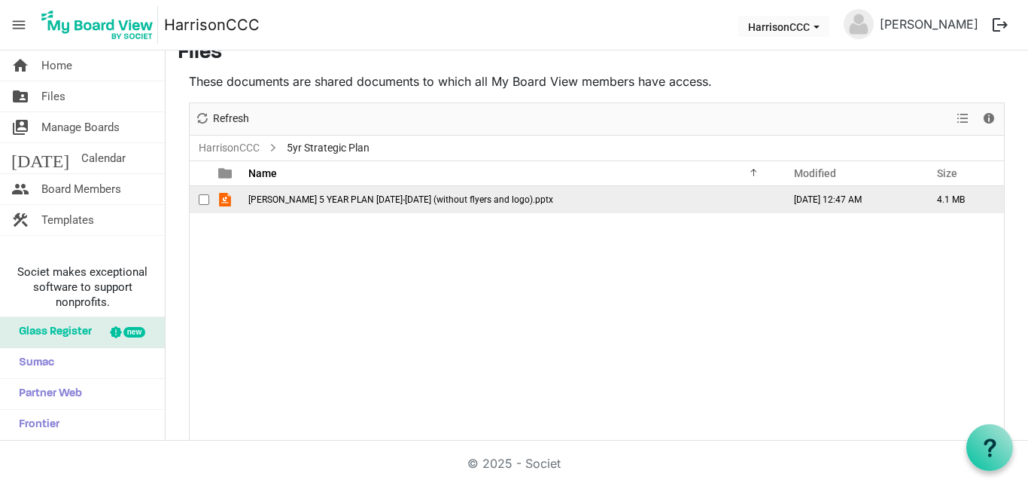
click at [276, 197] on span "HARRISON 5 YEAR PLAN 2025-2030 (without flyers and logo).pptx" at bounding box center [400, 199] width 305 height 11
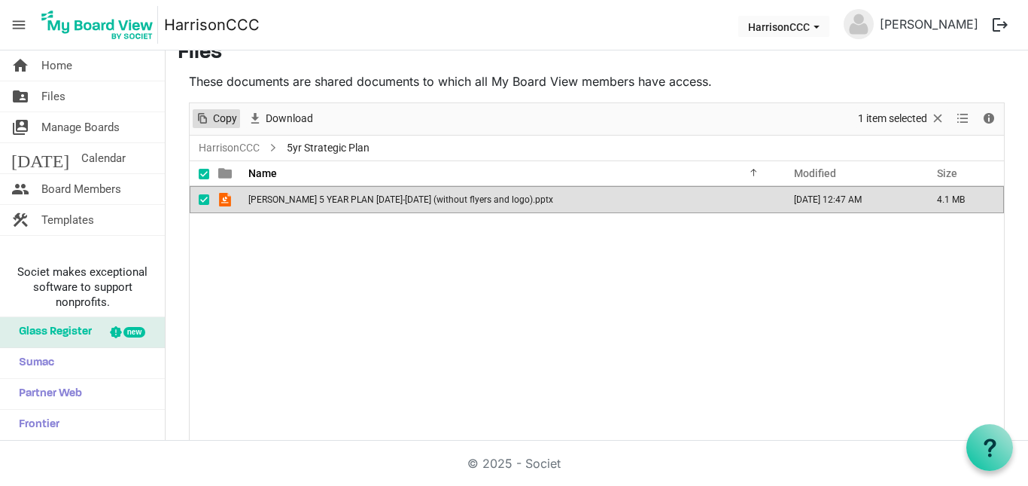
click at [210, 124] on span "Copy" at bounding box center [202, 118] width 18 height 19
click at [54, 102] on span "Files" at bounding box center [53, 96] width 24 height 30
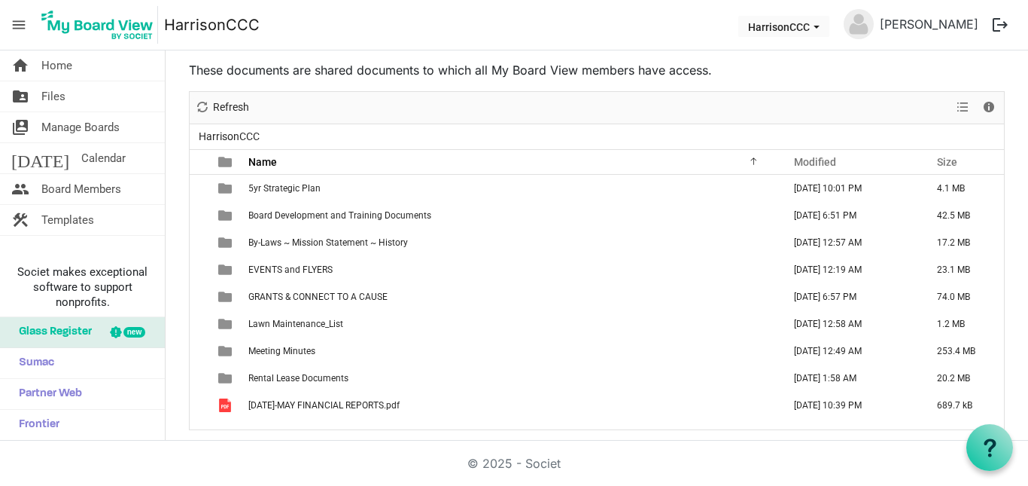
scroll to position [35, 0]
click at [97, 117] on span "Manage Boards" at bounding box center [80, 127] width 78 height 30
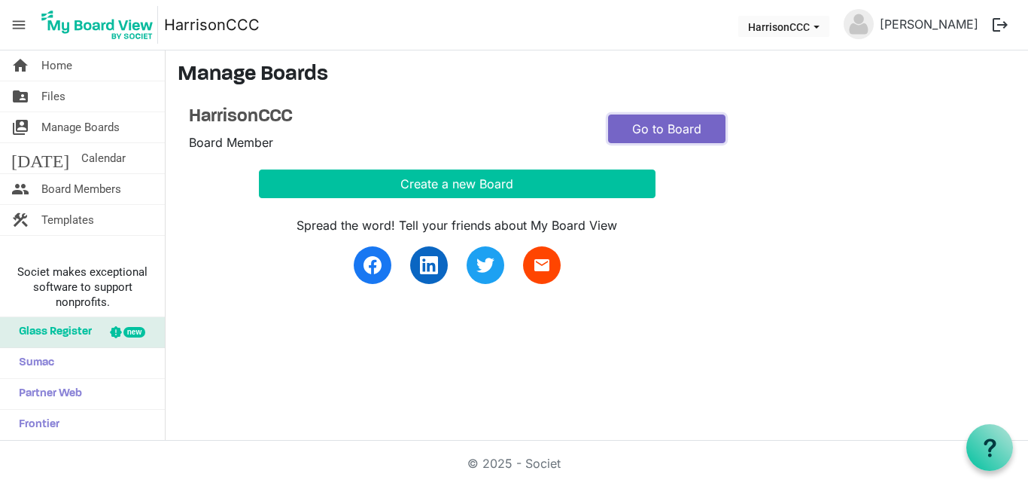
click at [656, 132] on link "Go to Board" at bounding box center [666, 128] width 117 height 29
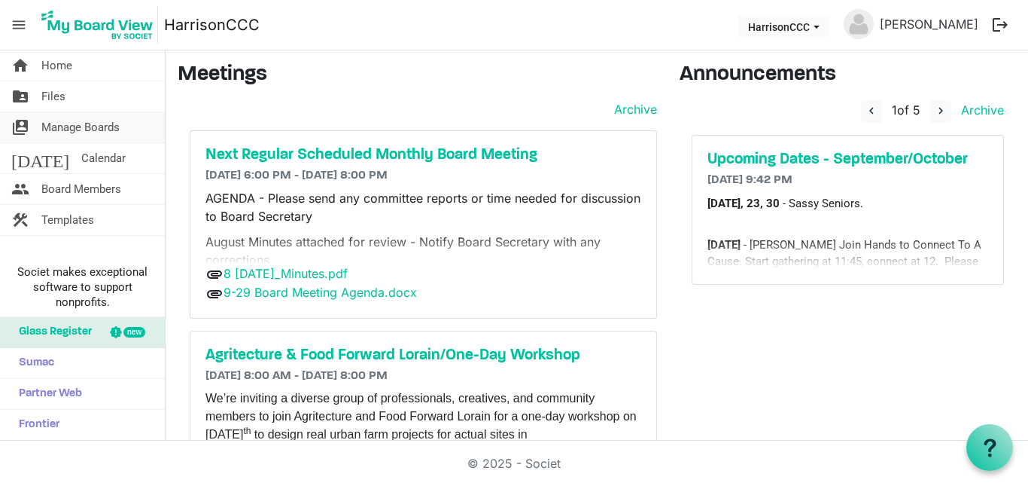
click at [96, 132] on span "Manage Boards" at bounding box center [80, 127] width 78 height 30
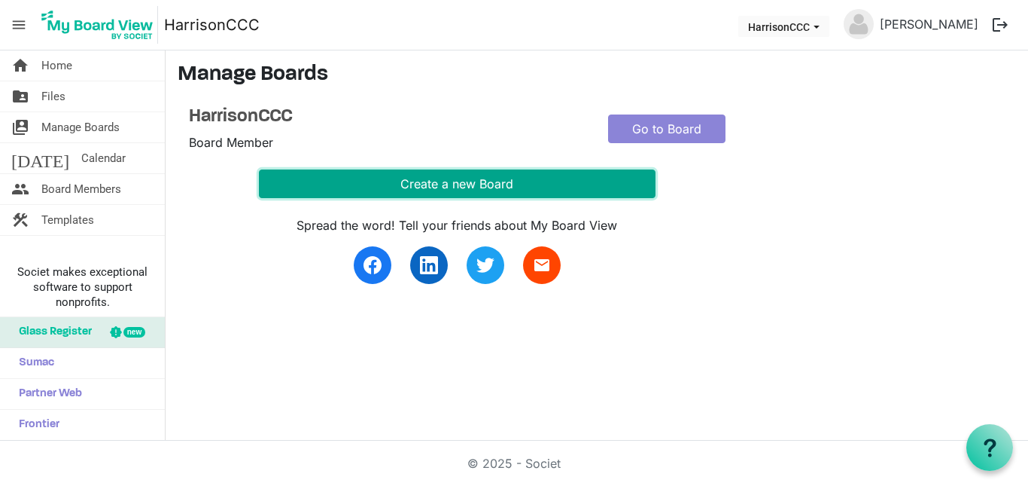
click at [316, 181] on button "Create a new Board" at bounding box center [457, 183] width 397 height 29
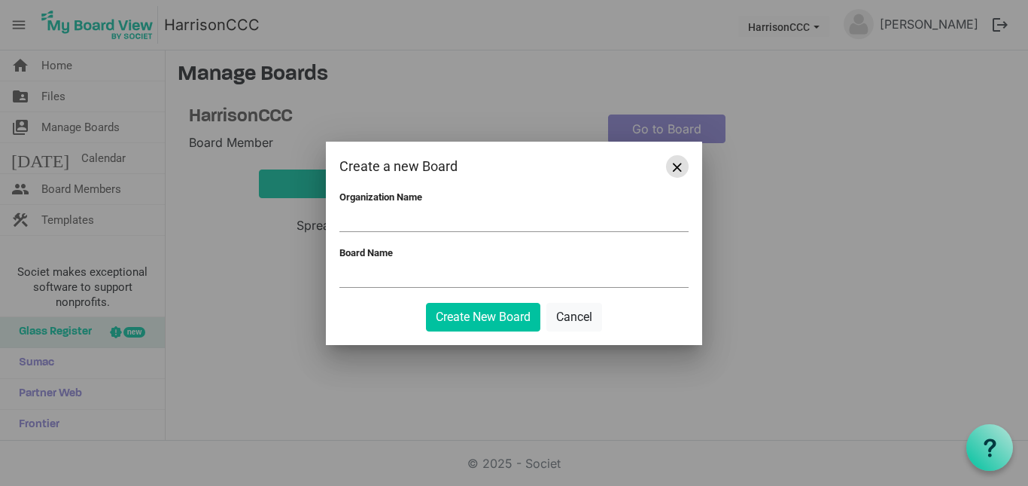
click at [677, 165] on span "Close" at bounding box center [677, 167] width 9 height 9
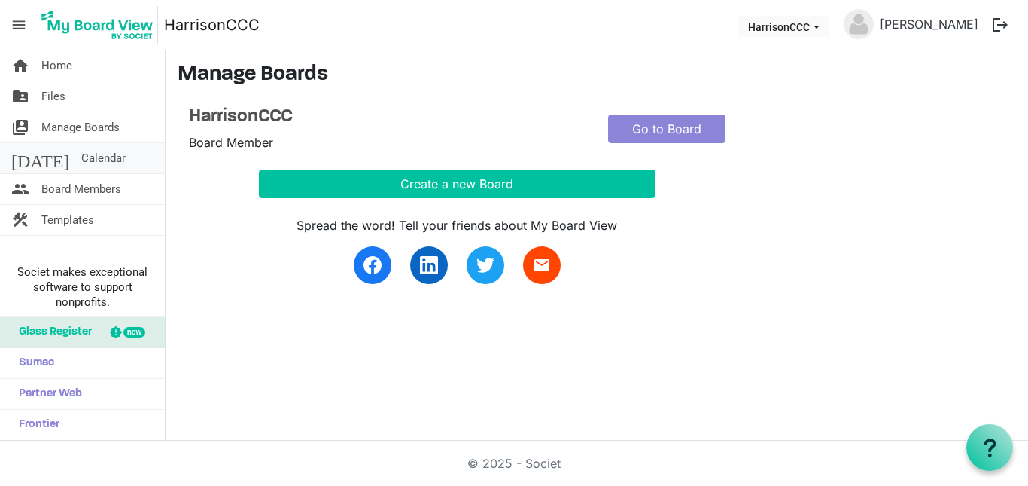
click at [81, 159] on span "Calendar" at bounding box center [103, 158] width 44 height 30
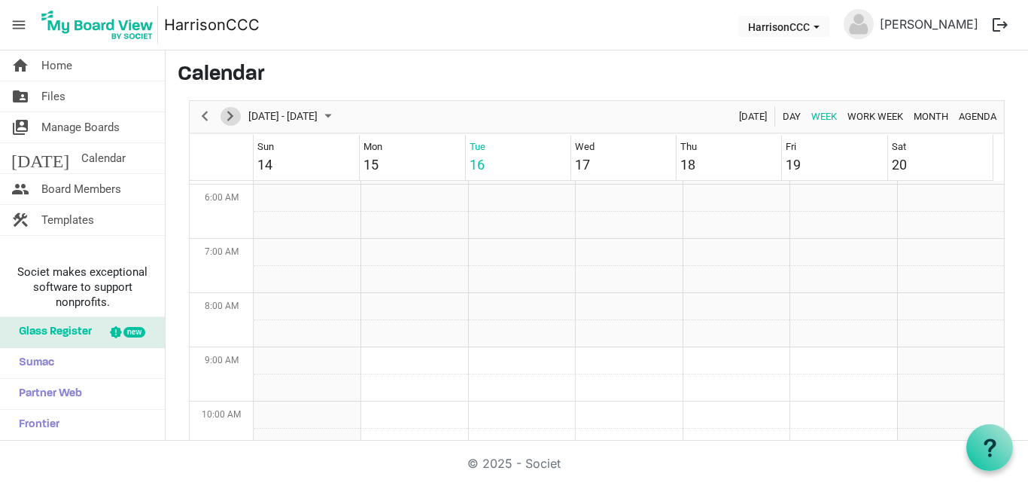
click at [232, 117] on span "Next" at bounding box center [230, 116] width 18 height 19
click at [96, 187] on span "Board Members" at bounding box center [81, 189] width 80 height 30
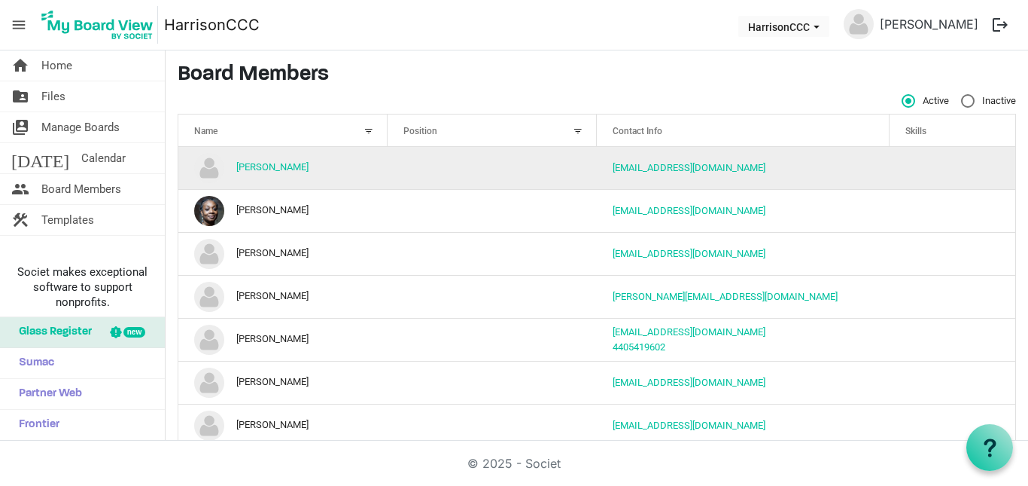
click at [366, 175] on td "[PERSON_NAME]" at bounding box center [282, 168] width 209 height 42
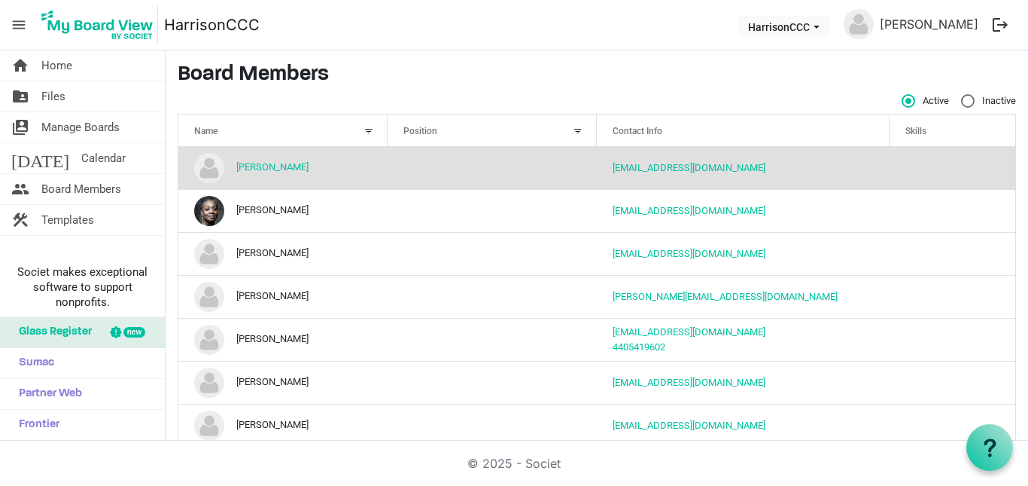
click at [296, 161] on td "[PERSON_NAME]" at bounding box center [282, 168] width 209 height 42
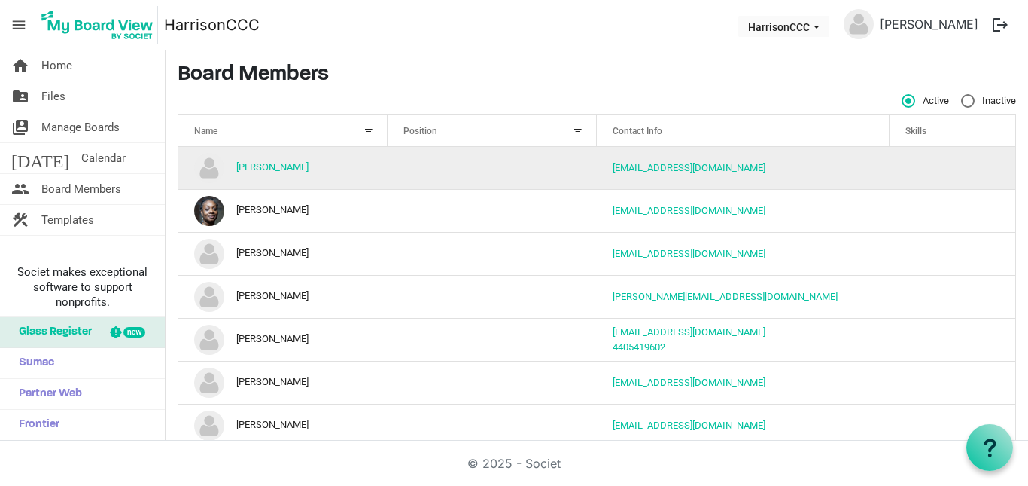
click at [296, 161] on td "[PERSON_NAME]" at bounding box center [282, 168] width 209 height 42
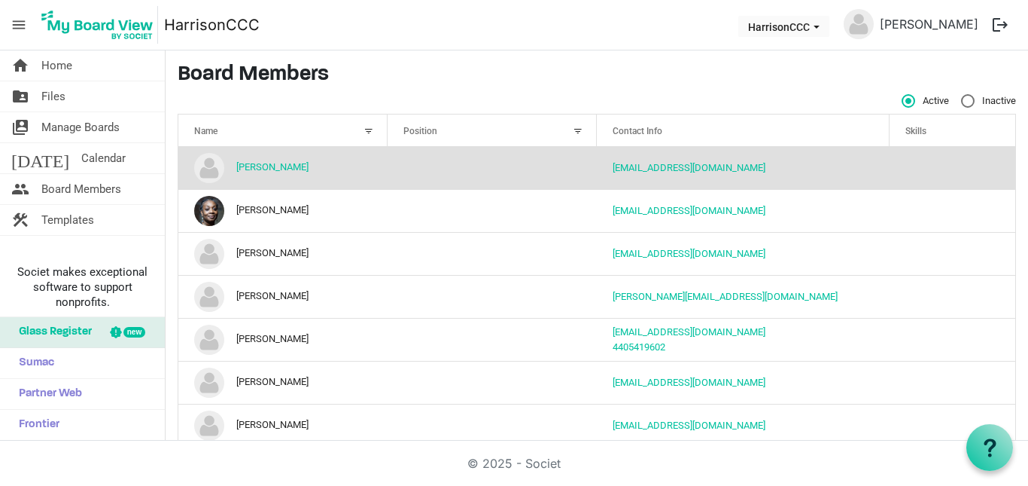
click at [551, 178] on td "column header Position" at bounding box center [492, 168] width 209 height 42
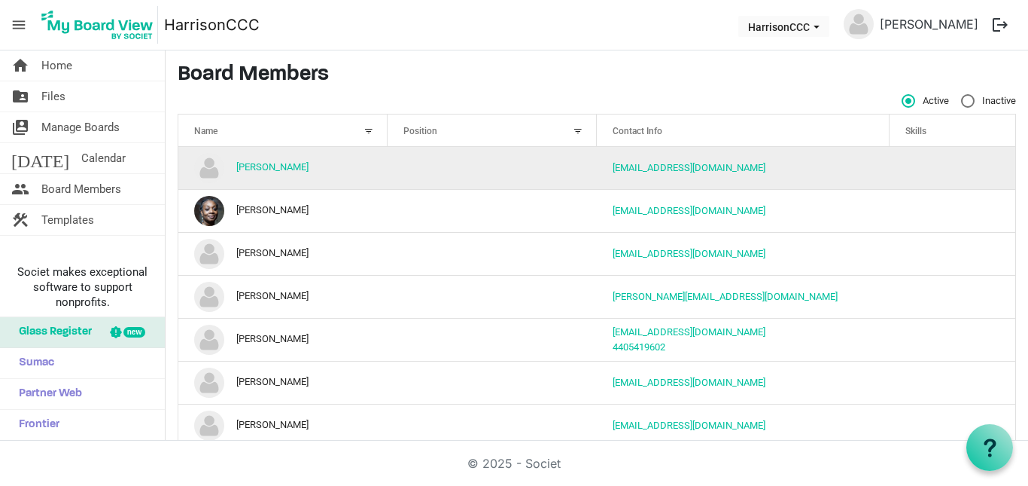
drag, startPoint x: 551, startPoint y: 178, endPoint x: 412, endPoint y: 157, distance: 140.7
click at [412, 157] on td "column header Position" at bounding box center [492, 168] width 209 height 42
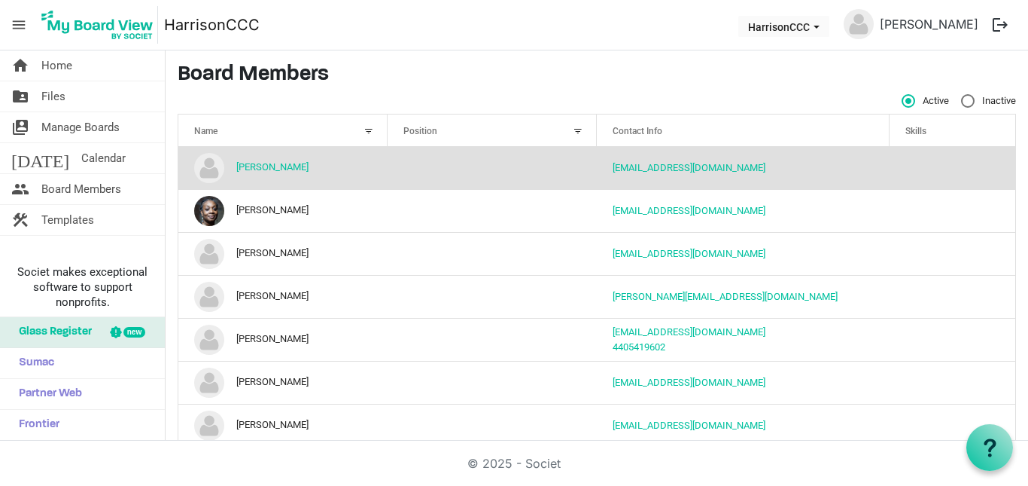
click at [412, 157] on td "column header Position" at bounding box center [492, 168] width 209 height 42
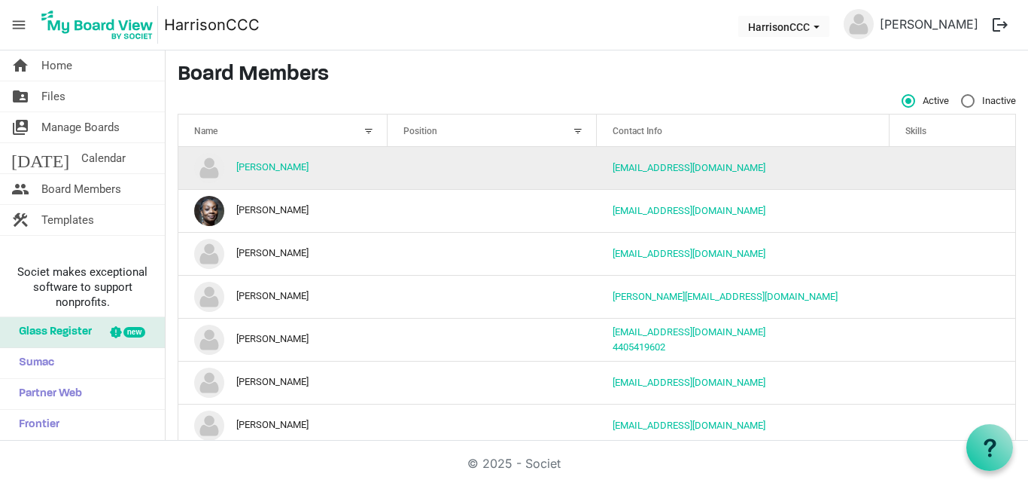
click at [412, 157] on td "column header Position" at bounding box center [492, 168] width 209 height 42
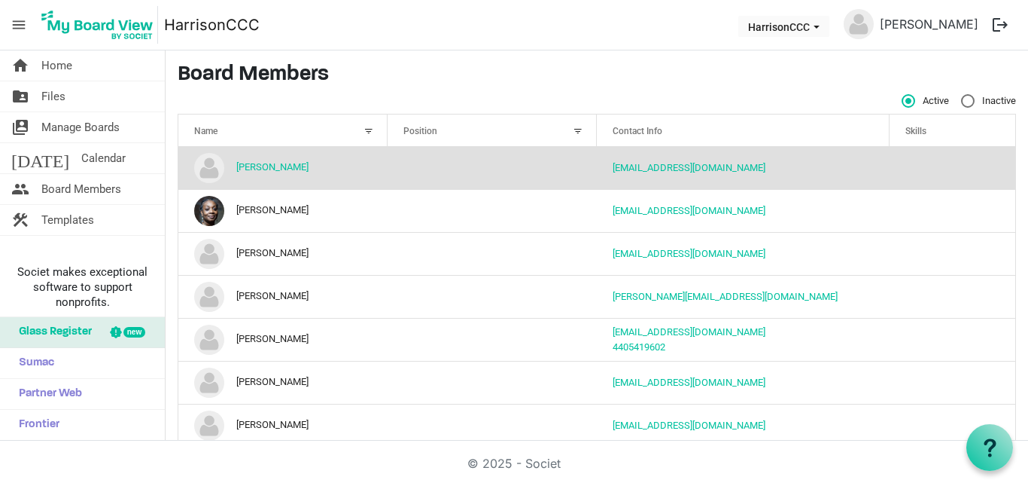
click at [950, 156] on td "is template cell column header Skills" at bounding box center [953, 168] width 126 height 42
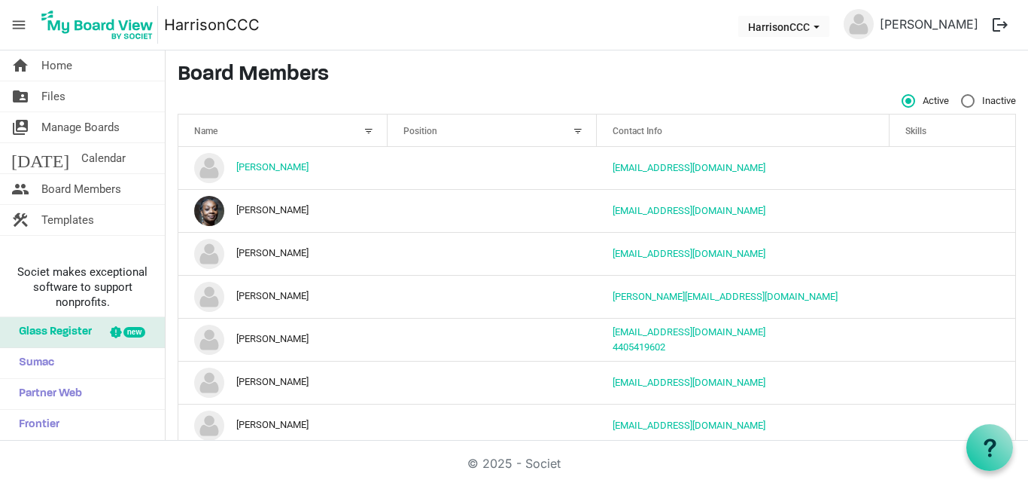
click at [575, 130] on div at bounding box center [578, 131] width 17 height 17
click at [556, 126] on div at bounding box center [560, 128] width 8 height 8
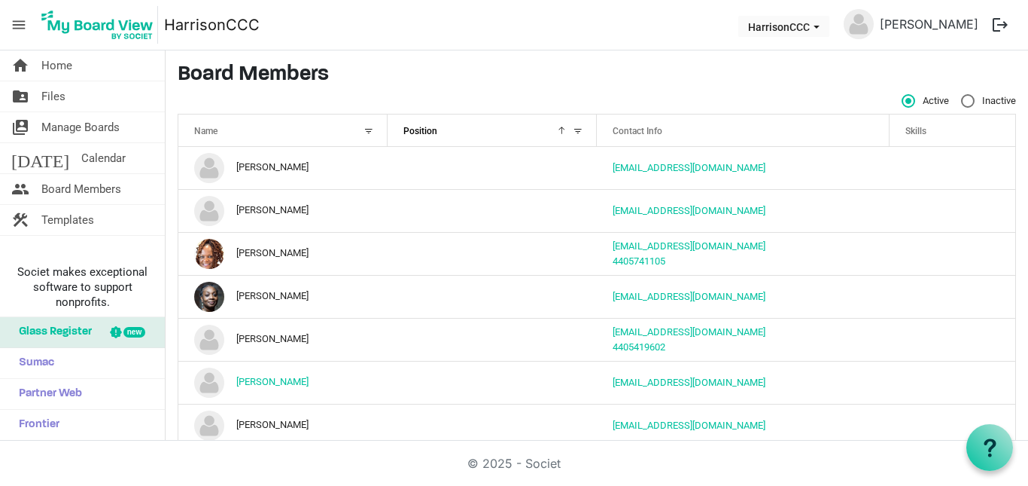
click at [573, 134] on div at bounding box center [578, 131] width 17 height 17
click at [557, 132] on div at bounding box center [560, 128] width 8 height 8
click at [370, 138] on div at bounding box center [369, 131] width 17 height 17
click at [368, 132] on div at bounding box center [369, 131] width 17 height 17
click at [556, 125] on div at bounding box center [560, 128] width 8 height 8
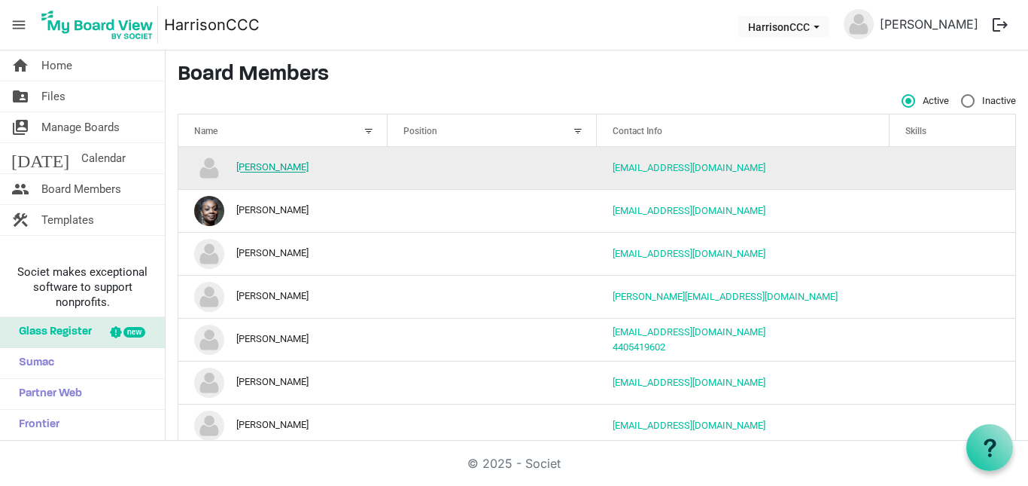
click at [244, 169] on link "[PERSON_NAME]" at bounding box center [272, 167] width 72 height 11
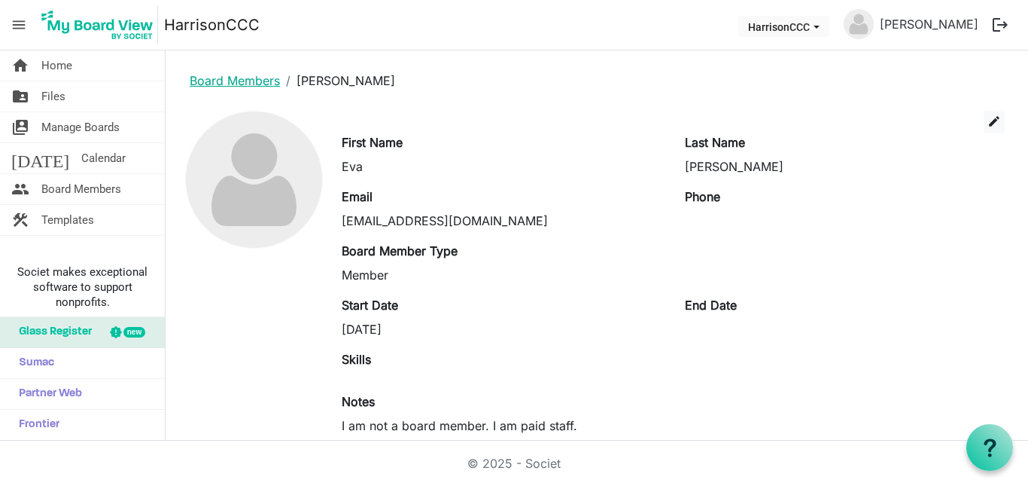
click at [202, 77] on link "Board Members" at bounding box center [235, 80] width 90 height 15
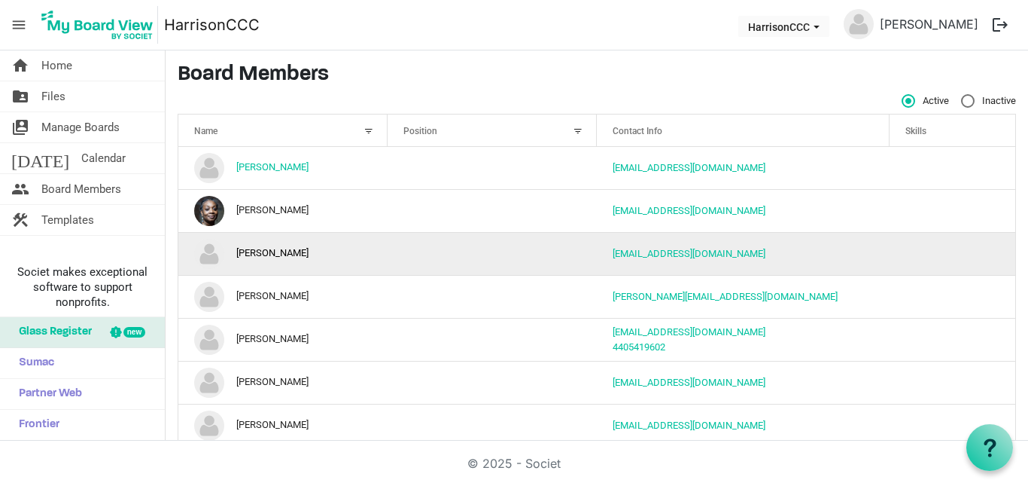
click at [292, 260] on td "Jacqueline Greenhill" at bounding box center [282, 253] width 209 height 43
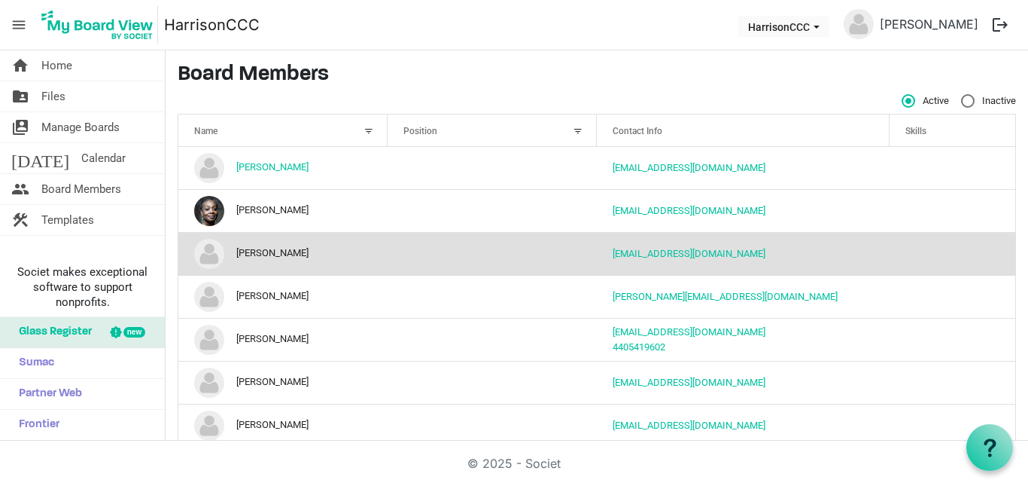
click at [292, 260] on td "Jacqueline Greenhill" at bounding box center [282, 253] width 209 height 43
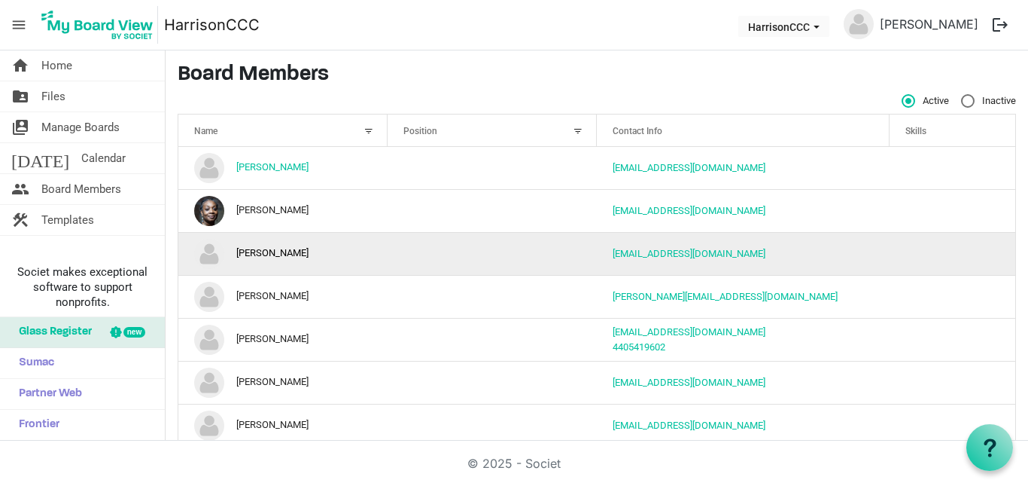
click at [547, 251] on td "column header Position" at bounding box center [492, 253] width 209 height 43
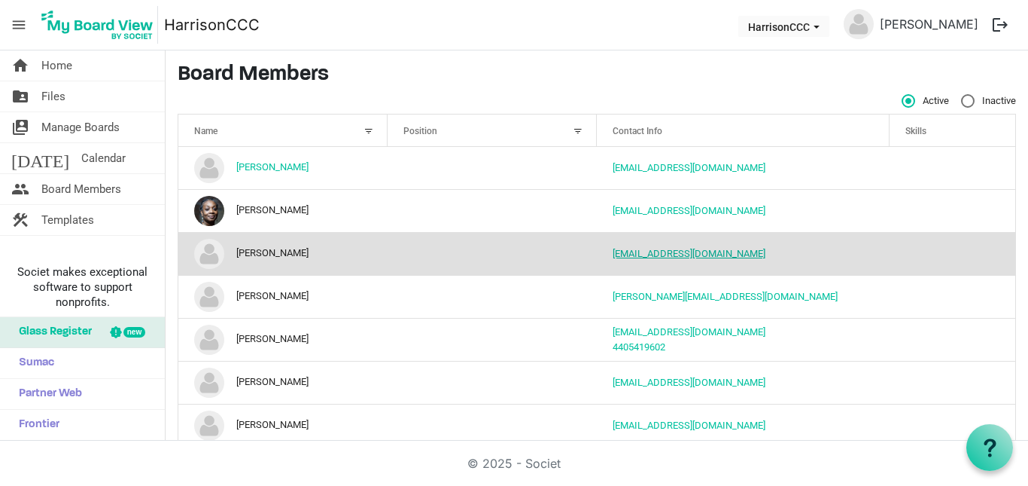
click at [703, 253] on link "classicfolks@gmail.com" at bounding box center [689, 253] width 153 height 11
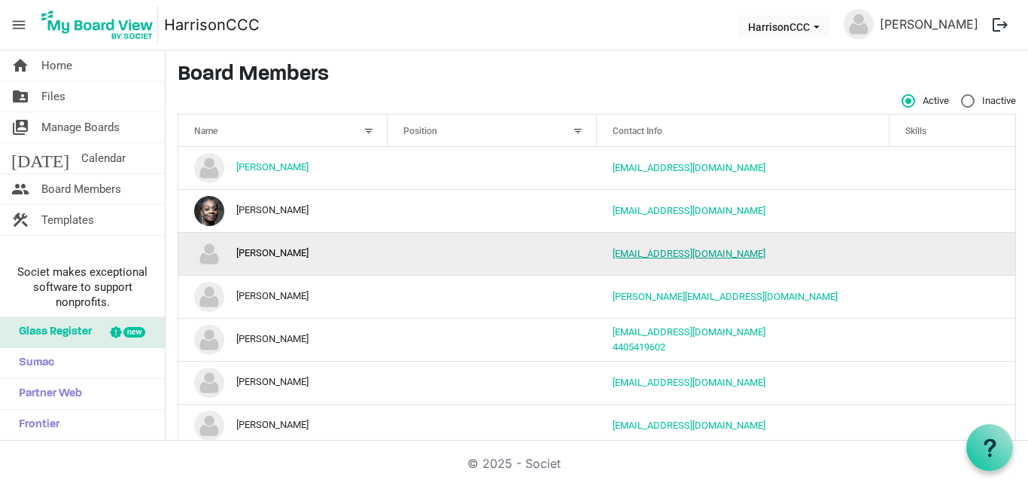
click at [703, 253] on link "classicfolks@gmail.com" at bounding box center [689, 253] width 153 height 11
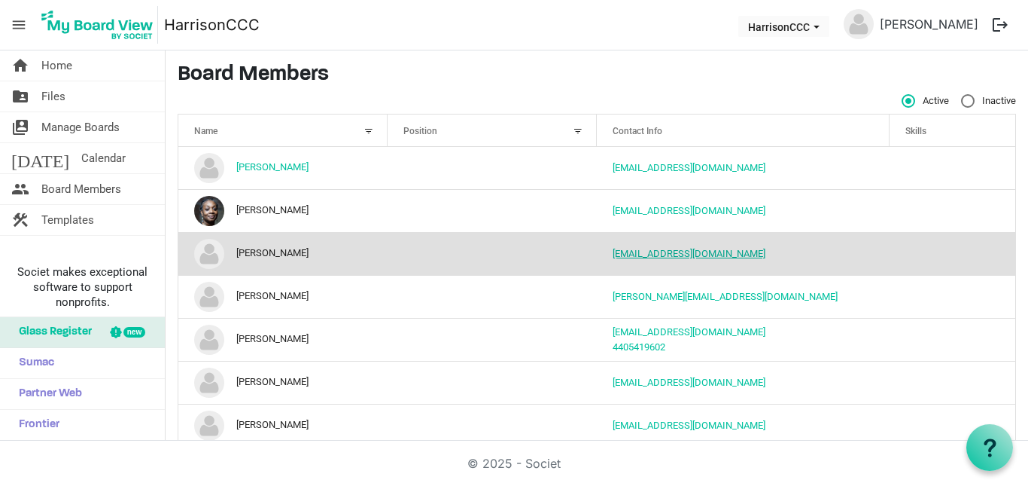
click at [703, 253] on link "classicfolks@gmail.com" at bounding box center [689, 253] width 153 height 11
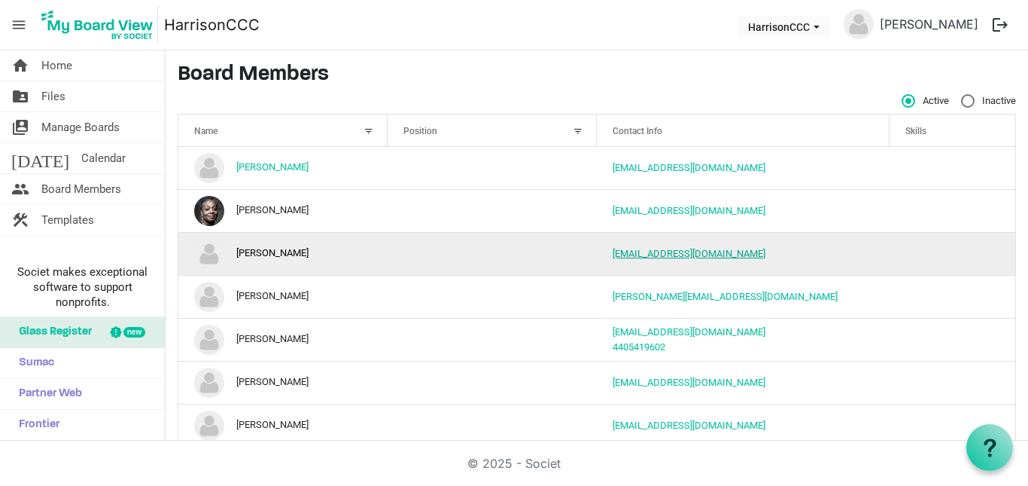
click at [703, 253] on link "classicfolks@gmail.com" at bounding box center [689, 253] width 153 height 11
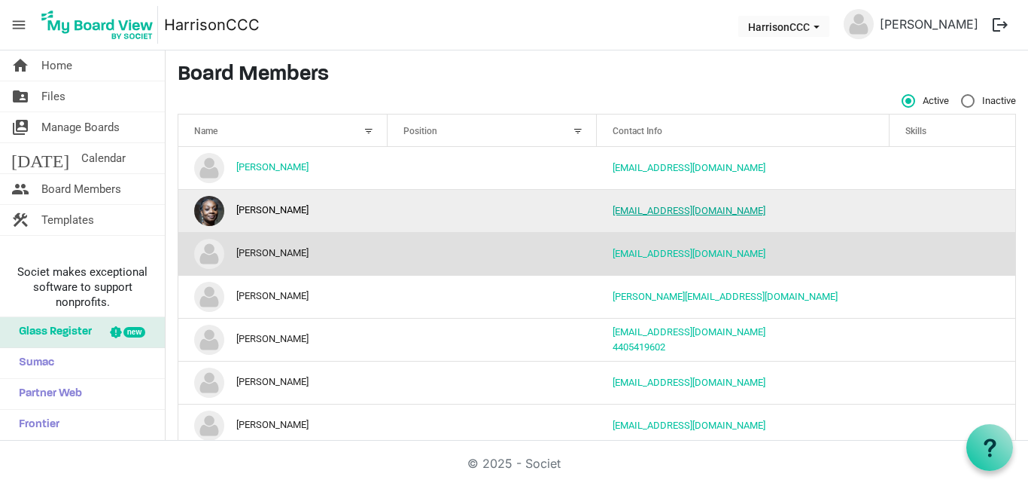
click at [614, 212] on link "jamespl1@aol.com" at bounding box center [689, 210] width 153 height 11
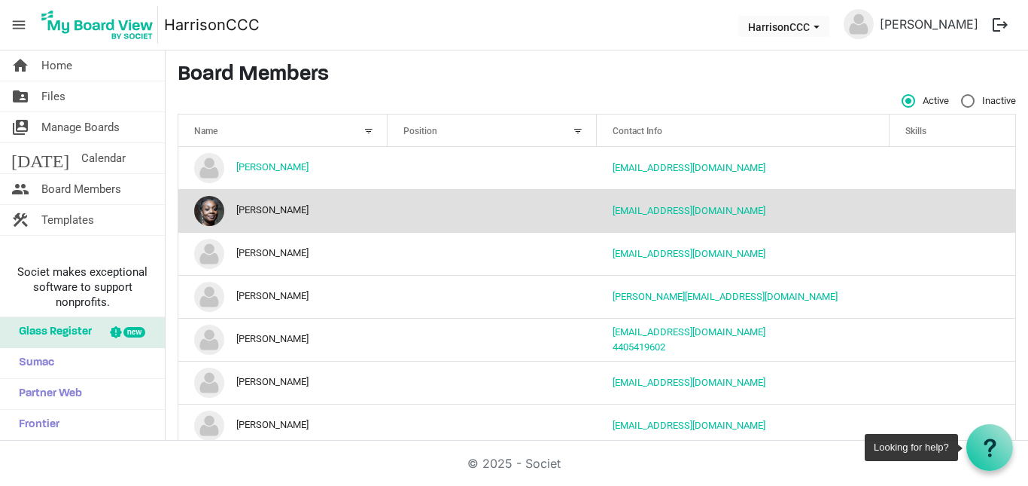
click at [988, 444] on icon at bounding box center [990, 447] width 19 height 19
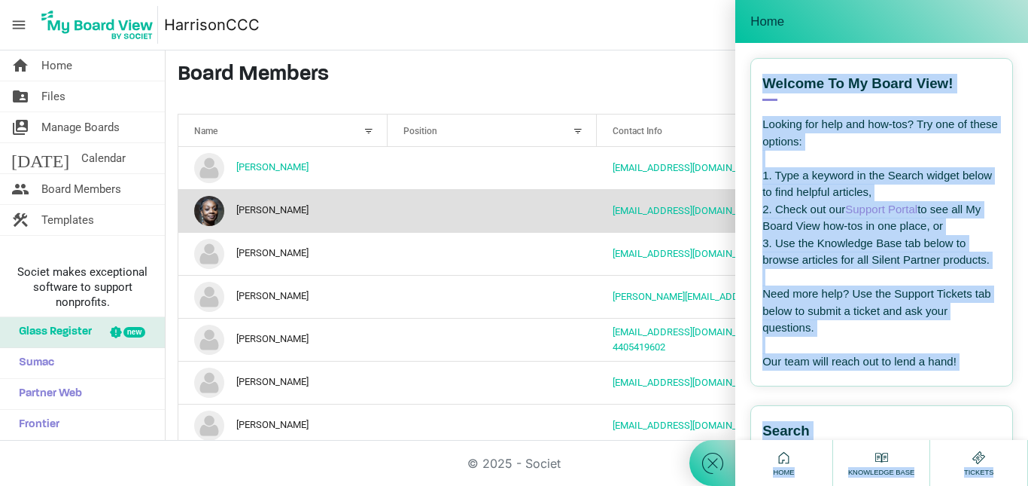
drag, startPoint x: 843, startPoint y: 19, endPoint x: 696, endPoint y: 32, distance: 147.4
click at [696, 32] on div "Home Welcome! How can I help you ? --- email --- Welcome to My Board View! View…" at bounding box center [859, 243] width 339 height 486
click at [834, 7] on div "Home" at bounding box center [882, 21] width 293 height 43
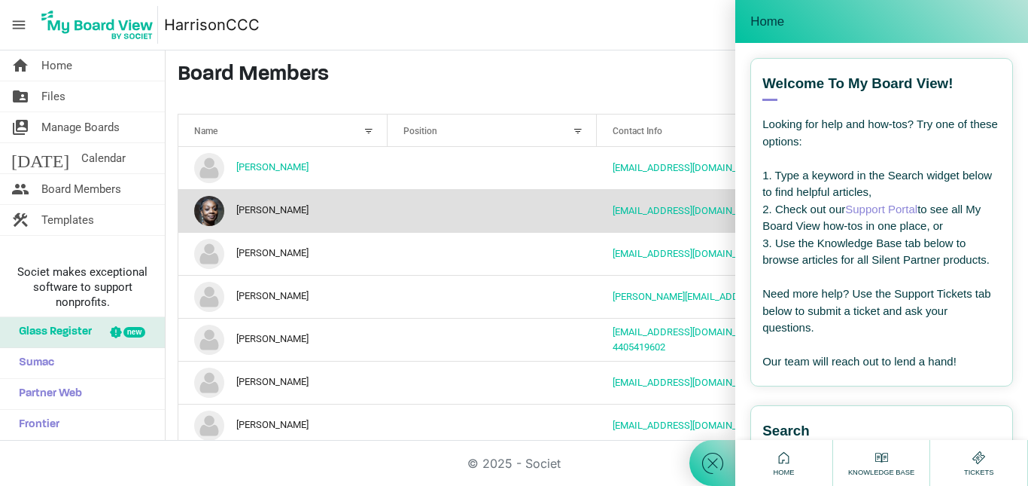
drag, startPoint x: 834, startPoint y: 7, endPoint x: 774, endPoint y: 53, distance: 75.7
click at [774, 53] on div "Home Welcome! How can I help you ? --- email --- Welcome to My Board View! View…" at bounding box center [882, 220] width 293 height 440
click at [774, 53] on div "Welcome to My Board View! View all articles Looking for help and how-tos? Try o…" at bounding box center [882, 241] width 293 height 397
click at [781, 458] on icon at bounding box center [784, 457] width 19 height 19
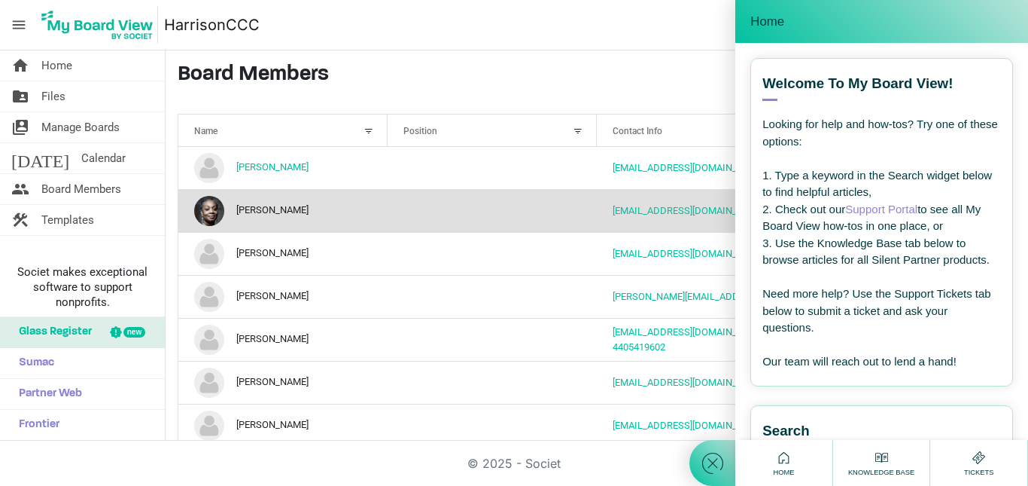
click at [781, 458] on icon at bounding box center [784, 457] width 19 height 19
drag, startPoint x: 1010, startPoint y: 22, endPoint x: 790, endPoint y: 20, distance: 219.1
click at [790, 20] on div "Home" at bounding box center [882, 21] width 263 height 20
click at [1028, 19] on div "Home" at bounding box center [882, 21] width 293 height 43
click at [602, 73] on h3 "Board Members" at bounding box center [597, 75] width 839 height 26
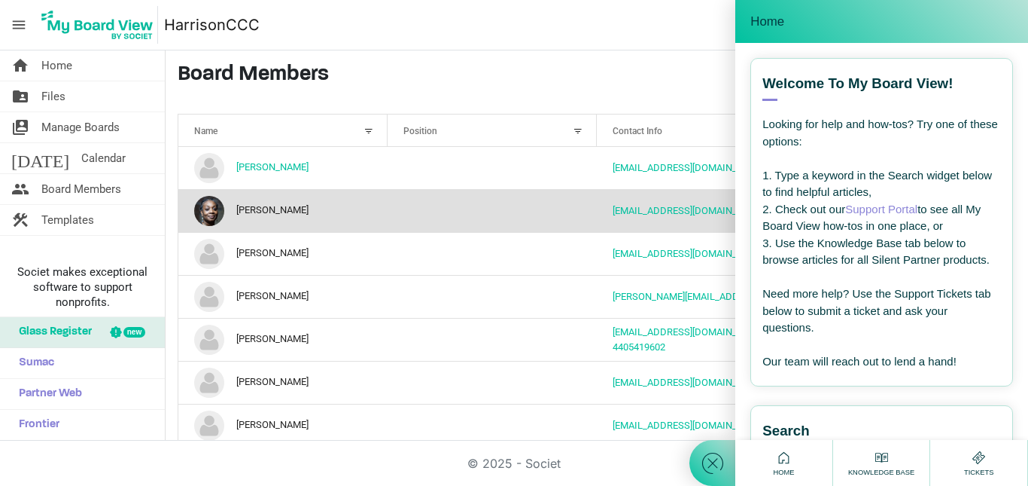
click at [602, 73] on h3 "Board Members" at bounding box center [597, 75] width 839 height 26
click at [624, 73] on h3 "Board Members" at bounding box center [597, 75] width 839 height 26
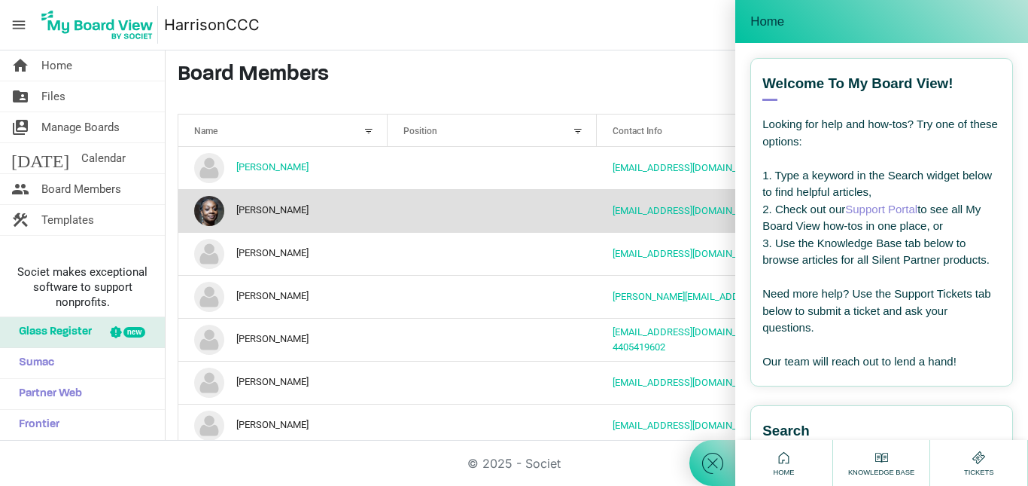
click at [617, 72] on h3 "Board Members" at bounding box center [597, 75] width 839 height 26
click at [718, 20] on div at bounding box center [713, 243] width 46 height 486
click at [777, 20] on span "Home" at bounding box center [768, 21] width 34 height 15
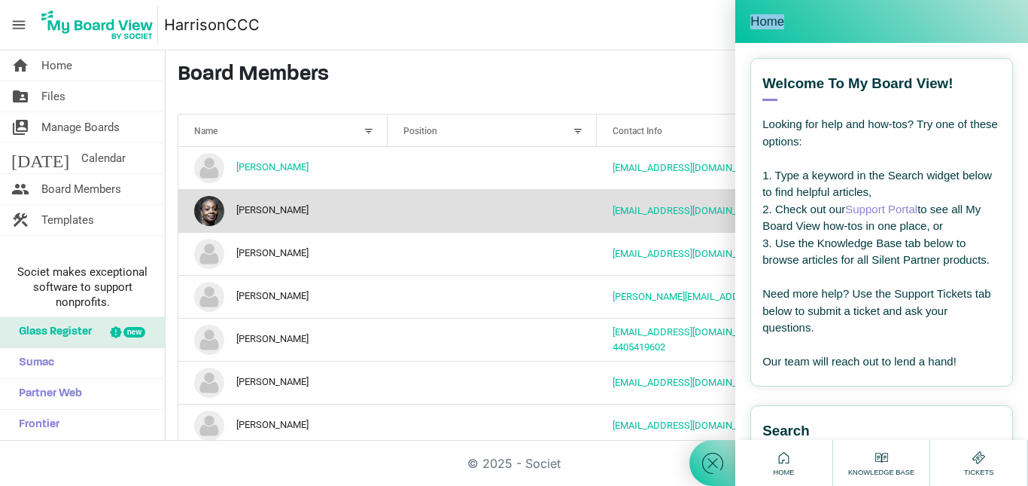
click at [777, 20] on span "Home" at bounding box center [768, 21] width 34 height 15
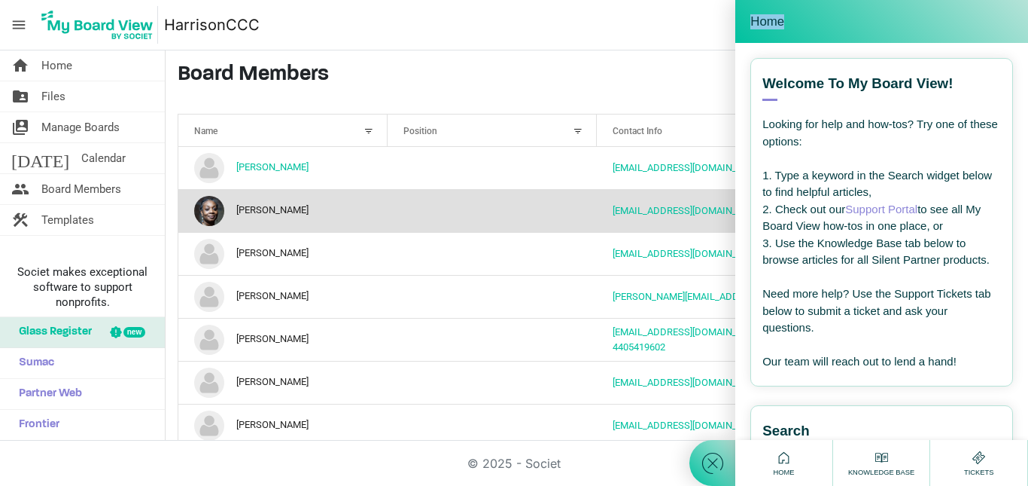
click at [777, 20] on span "Home" at bounding box center [768, 21] width 34 height 15
click at [769, 87] on div "Welcome to My Board View! View all articles" at bounding box center [882, 87] width 239 height 27
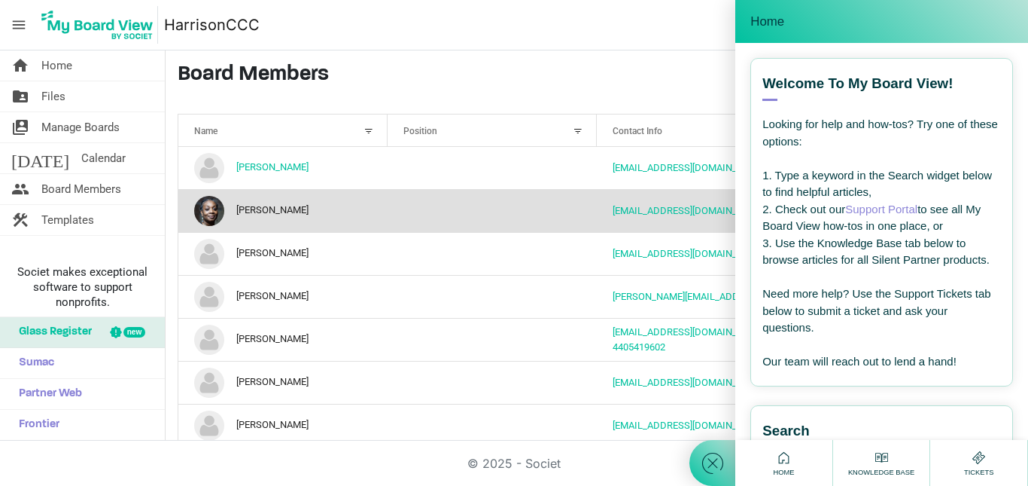
click at [971, 455] on icon at bounding box center [979, 457] width 19 height 19
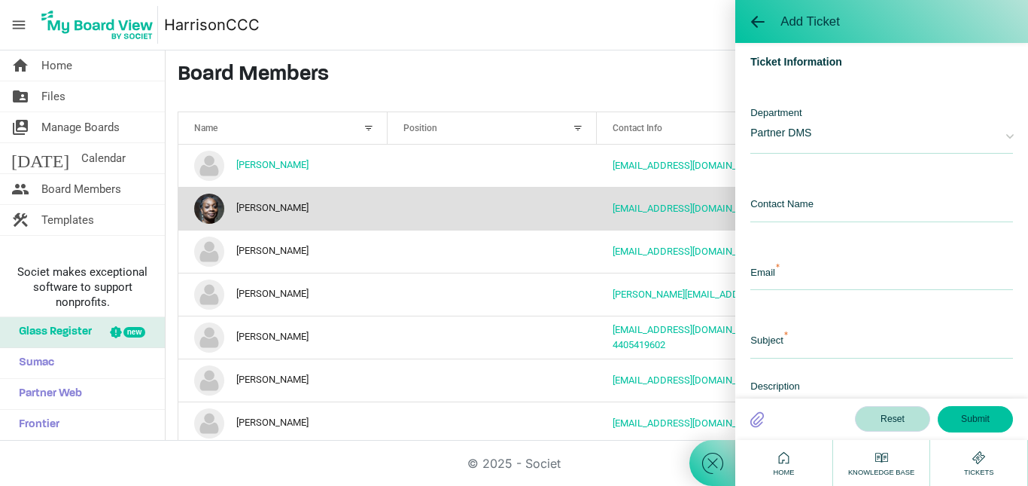
click at [879, 459] on icon at bounding box center [882, 457] width 19 height 19
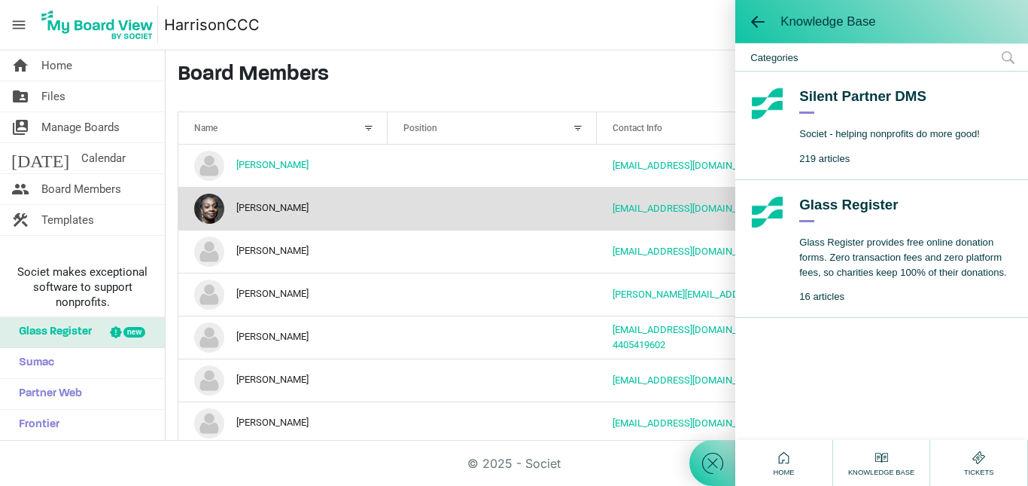
click at [1028, 9] on div "Knowledge Base" at bounding box center [882, 21] width 293 height 43
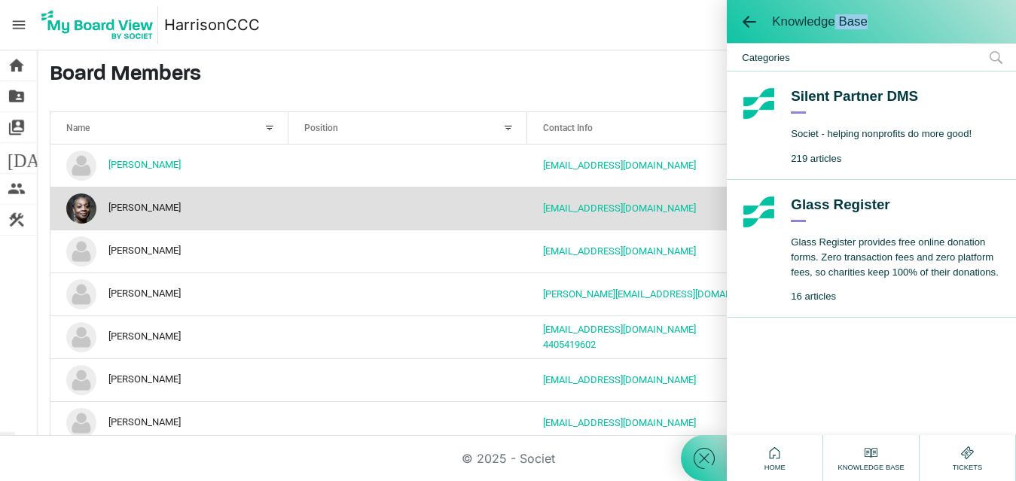
drag, startPoint x: 967, startPoint y: 12, endPoint x: 836, endPoint y: 14, distance: 131.8
click at [836, 14] on div "Knowledge Base" at bounding box center [871, 21] width 259 height 20
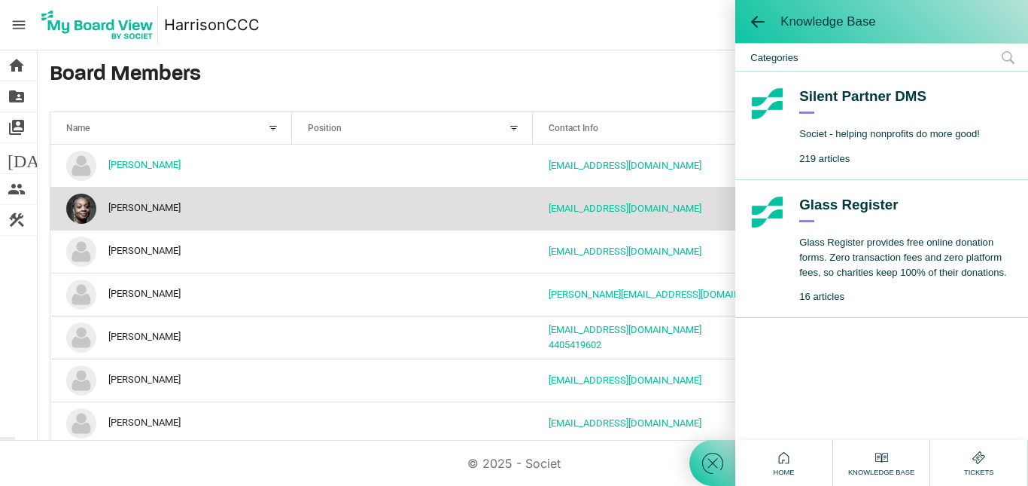
click at [713, 461] on icon at bounding box center [712, 462] width 27 height 27
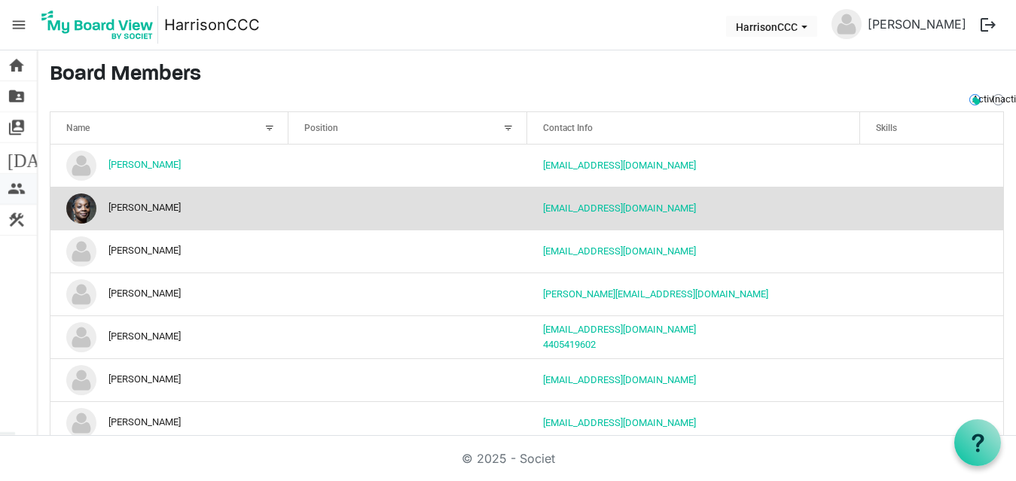
click at [18, 190] on span "people" at bounding box center [17, 189] width 18 height 30
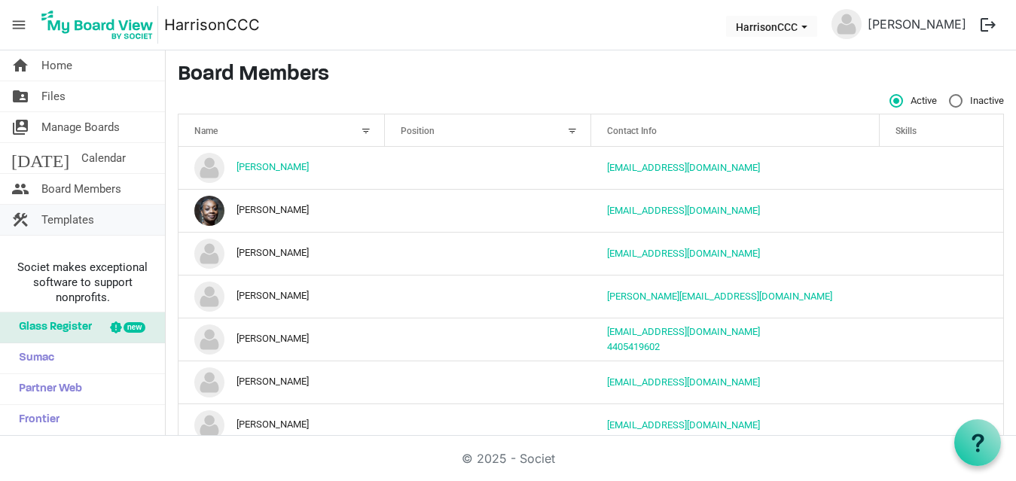
click at [84, 222] on span "Templates" at bounding box center [67, 220] width 53 height 30
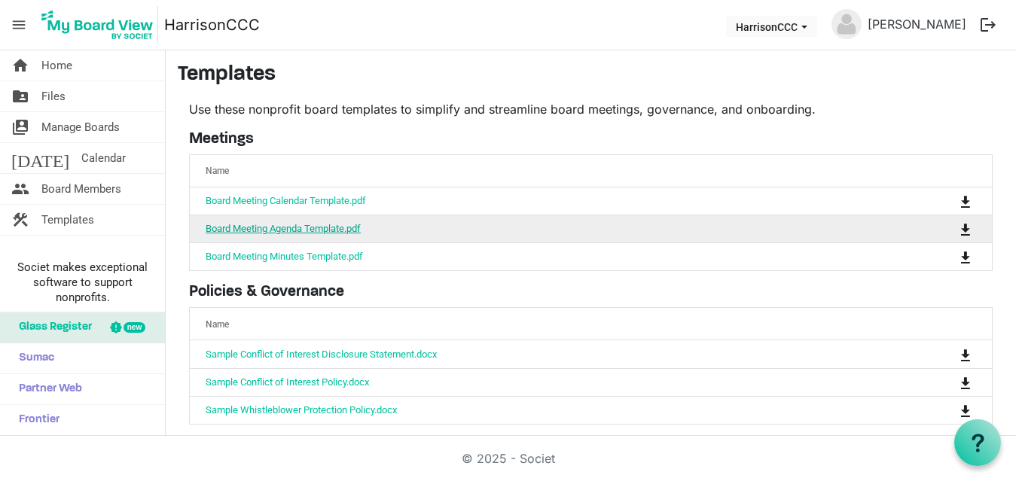
click at [245, 229] on link "Board Meeting Agenda Template.pdf" at bounding box center [283, 228] width 155 height 11
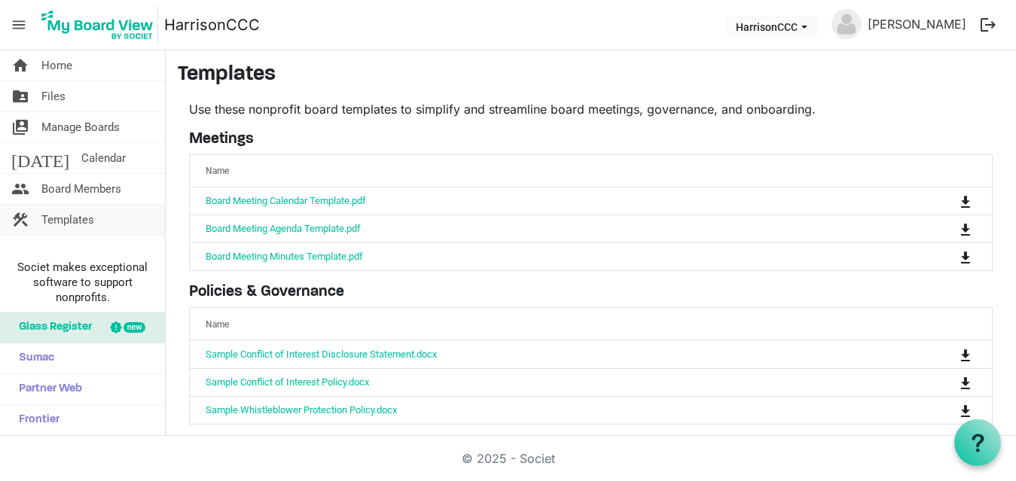
click at [84, 219] on span "Templates" at bounding box center [67, 220] width 53 height 30
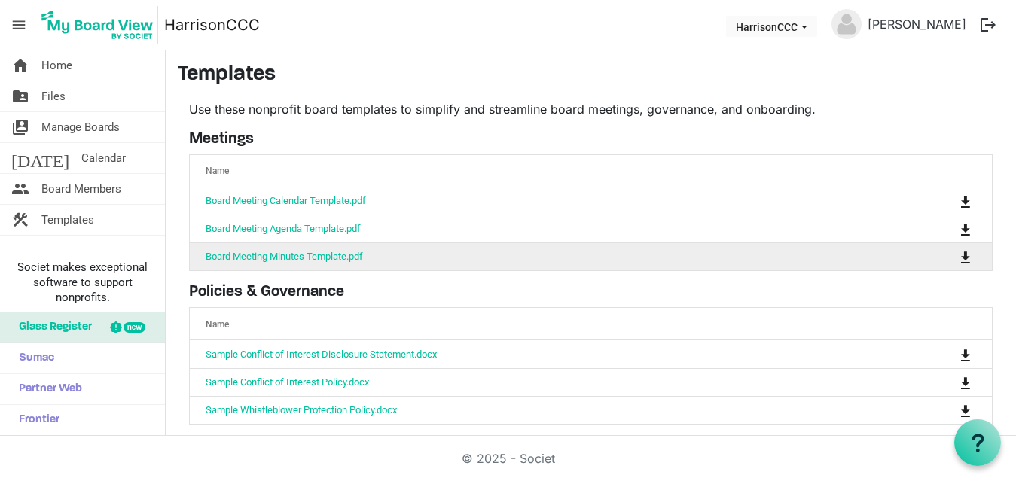
click at [247, 268] on td "Board Meeting Minutes Template.pdf" at bounding box center [544, 256] width 708 height 28
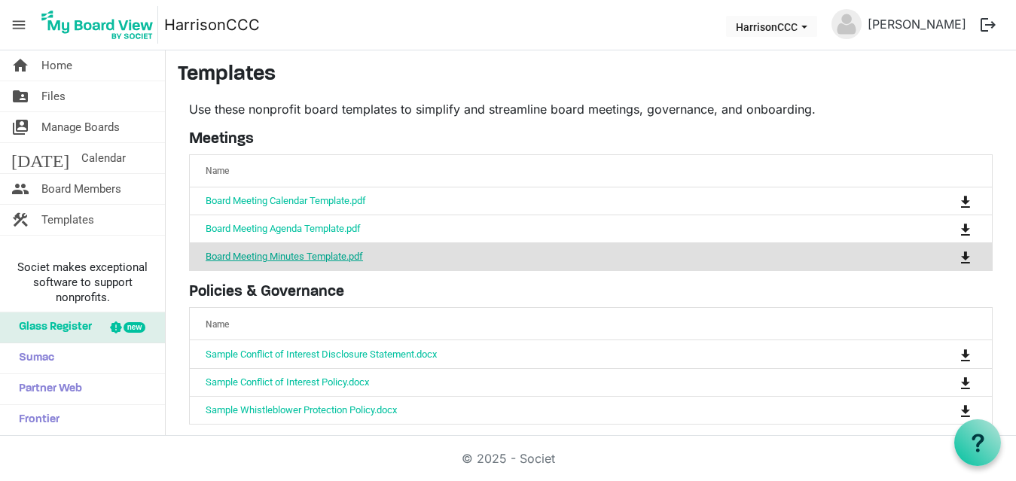
click at [248, 255] on link "Board Meeting Minutes Template.pdf" at bounding box center [284, 256] width 157 height 11
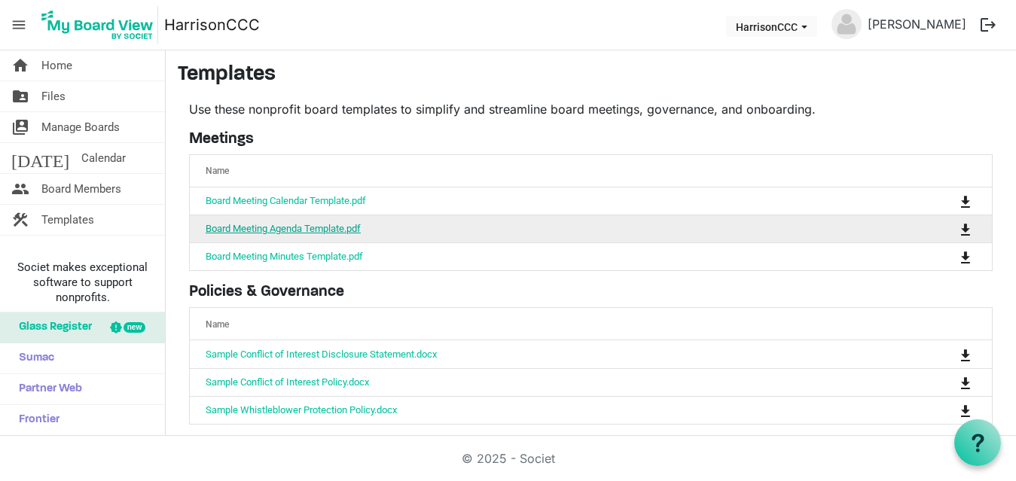
click at [266, 223] on link "Board Meeting Agenda Template.pdf" at bounding box center [283, 228] width 155 height 11
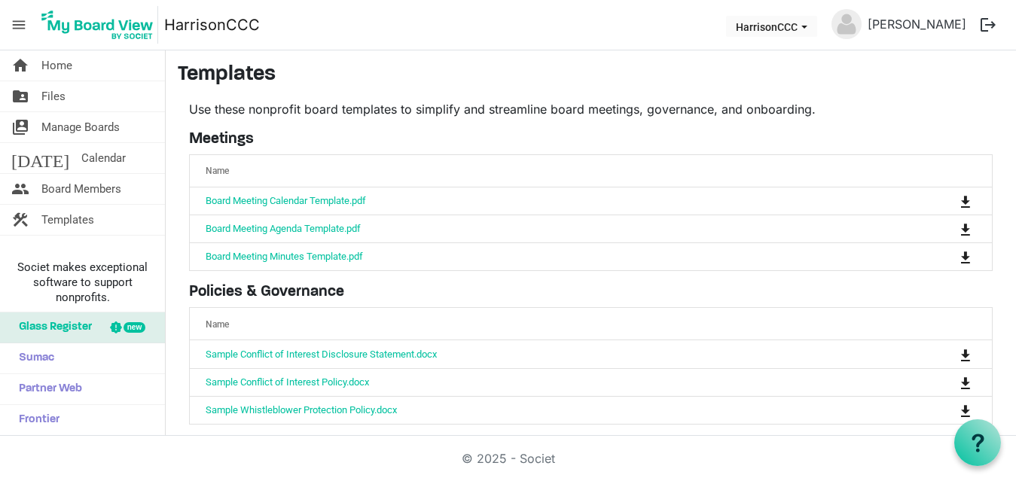
click at [115, 24] on img at bounding box center [97, 25] width 121 height 38
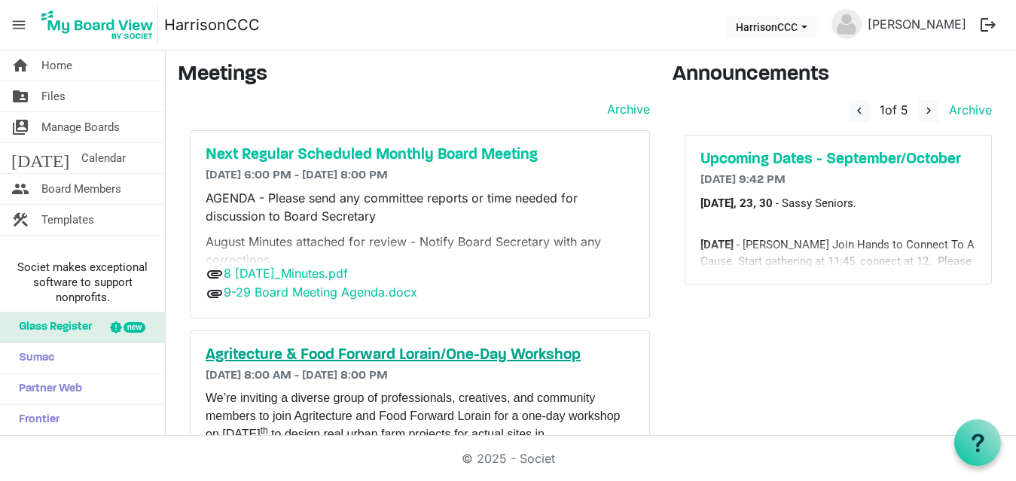
click at [519, 352] on h5 "Agritecture & Food Forward Lorain/One-Day Workshop" at bounding box center [420, 355] width 428 height 18
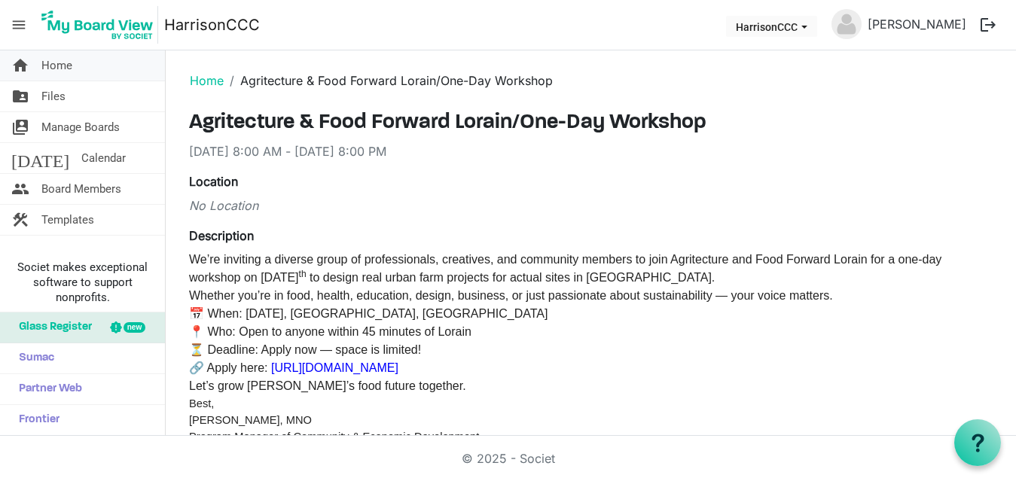
click at [52, 69] on span "Home" at bounding box center [56, 65] width 31 height 30
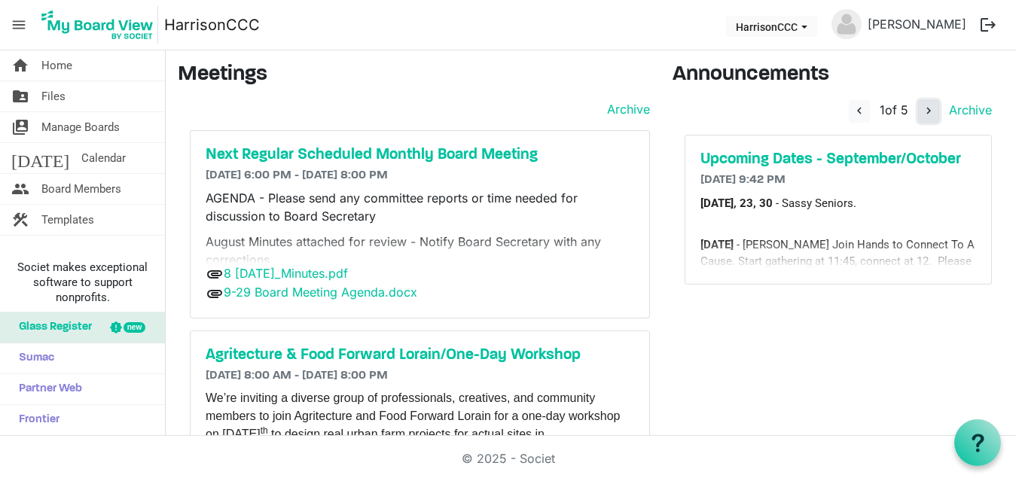
click at [921, 111] on span "navigate_next" at bounding box center [928, 111] width 14 height 14
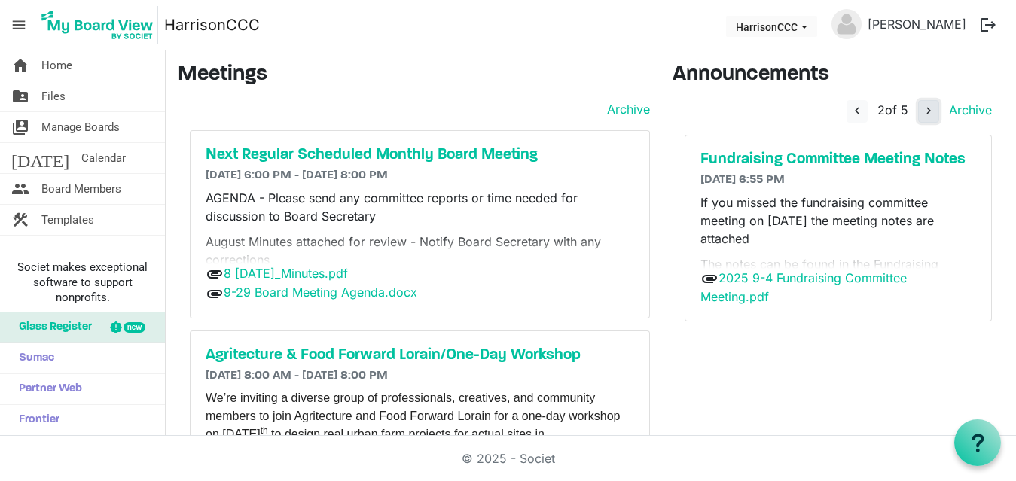
click at [918, 117] on button "navigate_next" at bounding box center [928, 111] width 21 height 23
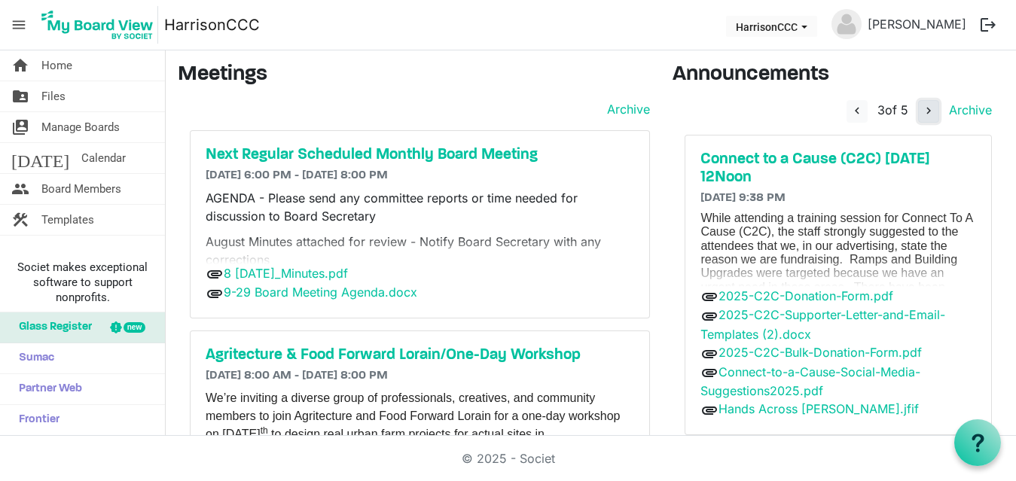
click at [921, 105] on span "navigate_next" at bounding box center [928, 111] width 14 height 14
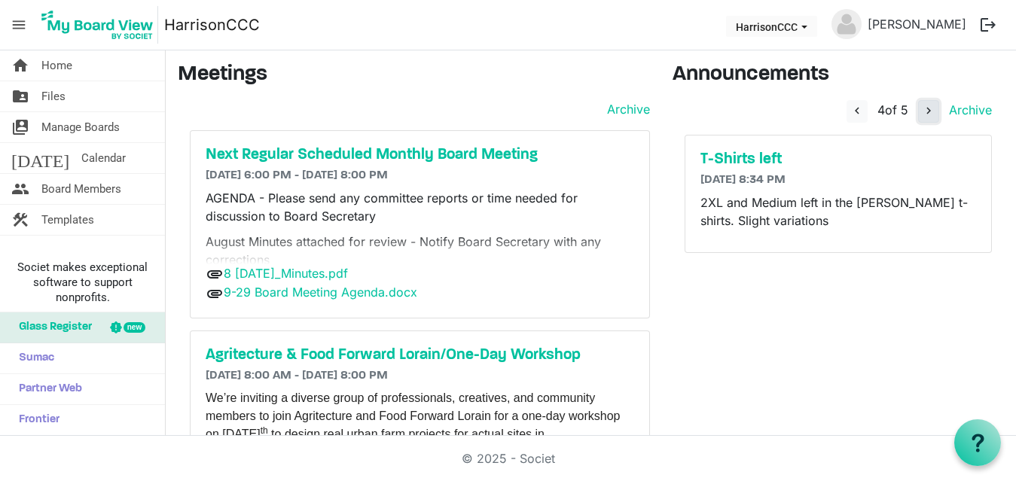
click at [921, 105] on span "navigate_next" at bounding box center [928, 111] width 14 height 14
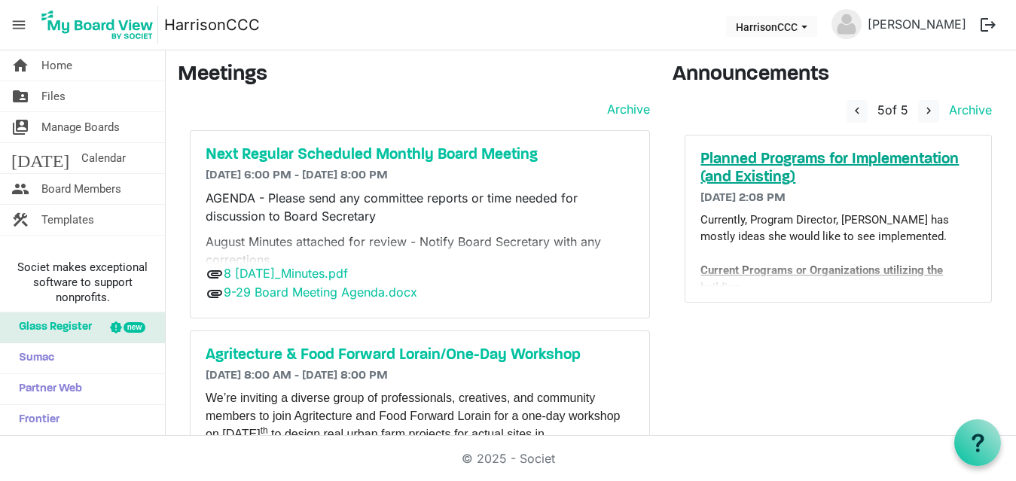
click at [799, 156] on h5 "Planned Programs for Implementation (and Existing)" at bounding box center [838, 169] width 276 height 36
